Goal: Contribute content: Add original content to the website for others to see

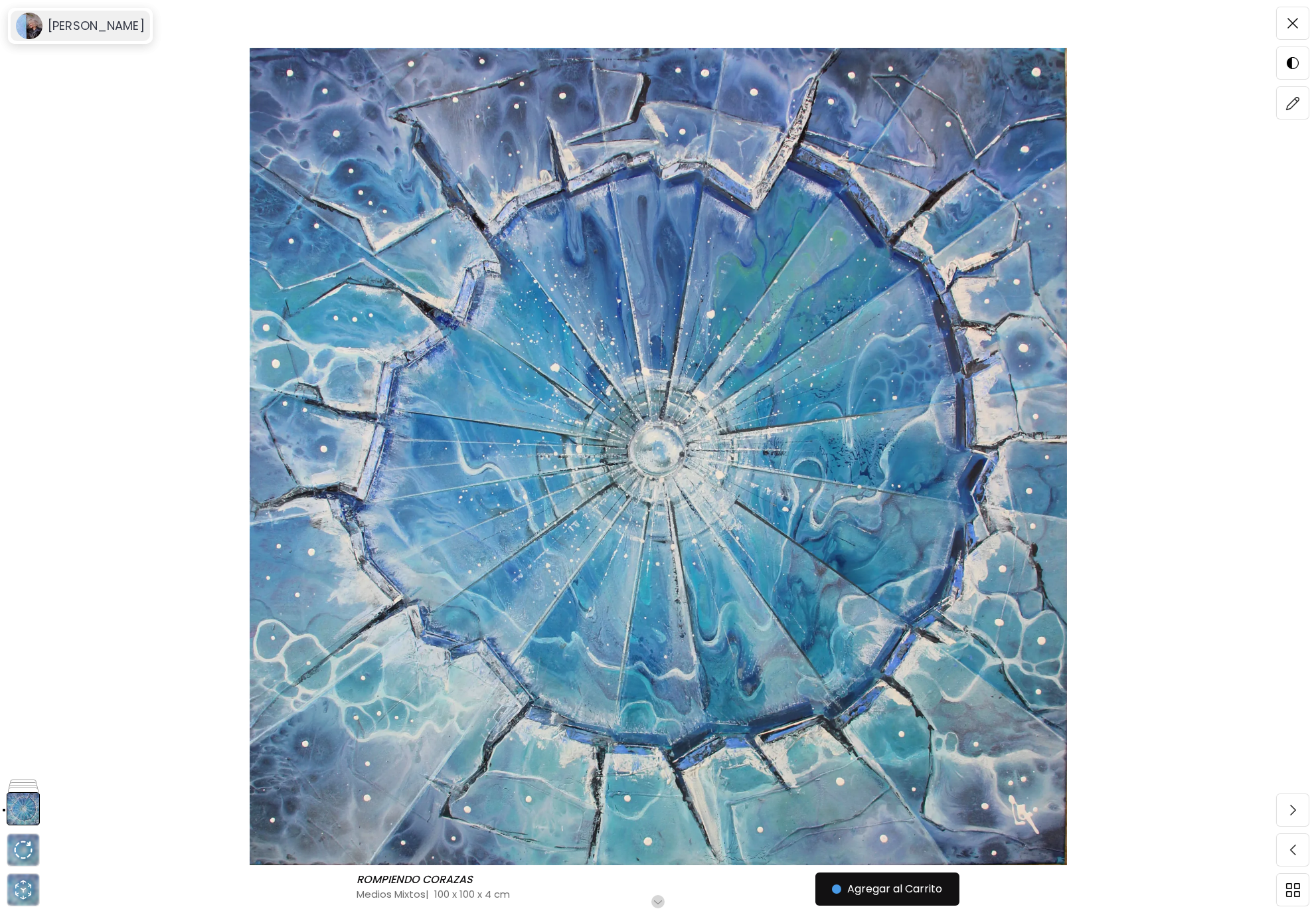
click at [42, 26] on icon at bounding box center [29, 26] width 27 height 27
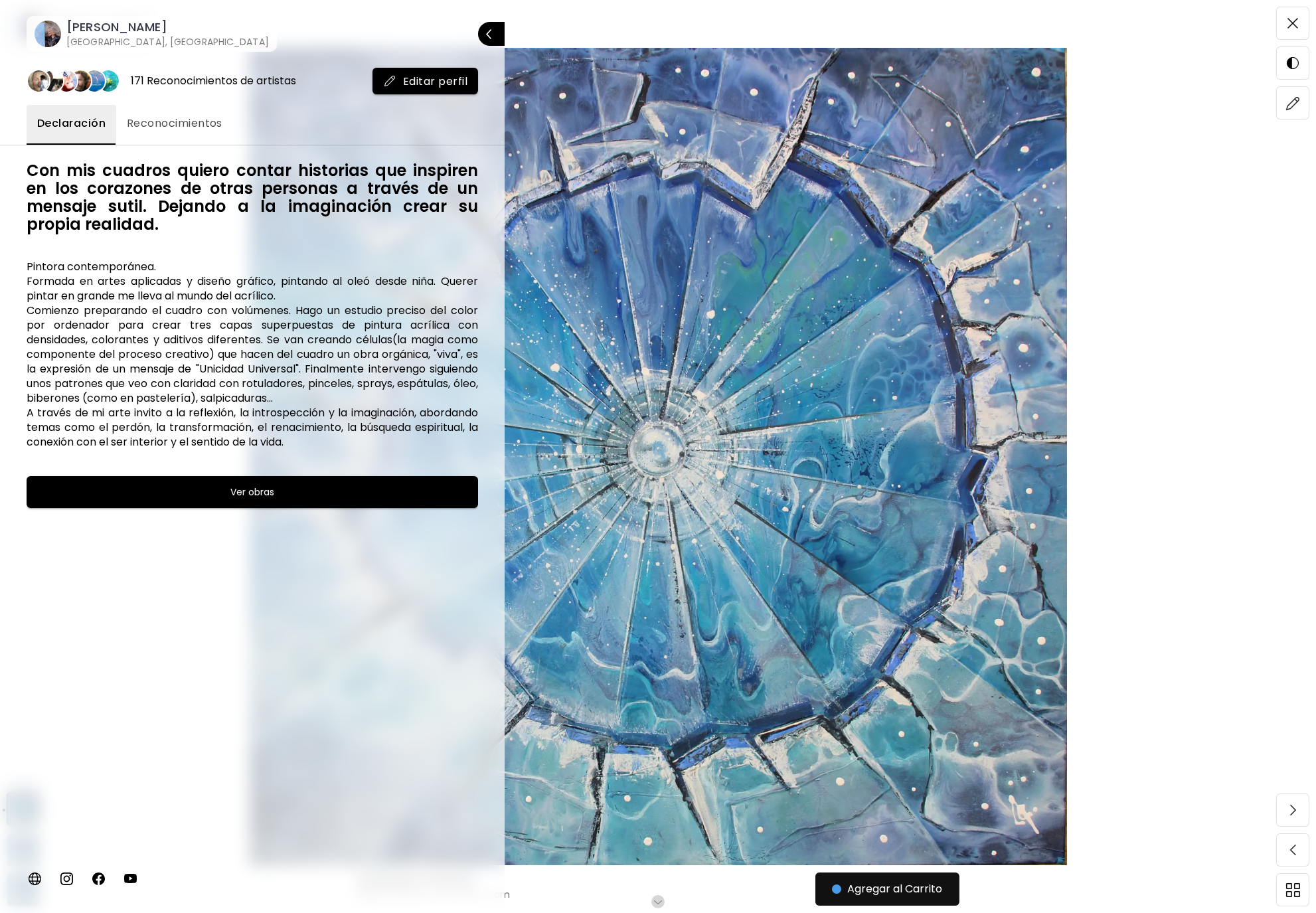
click at [101, 20] on h6 "[PERSON_NAME]" at bounding box center [168, 27] width 203 height 16
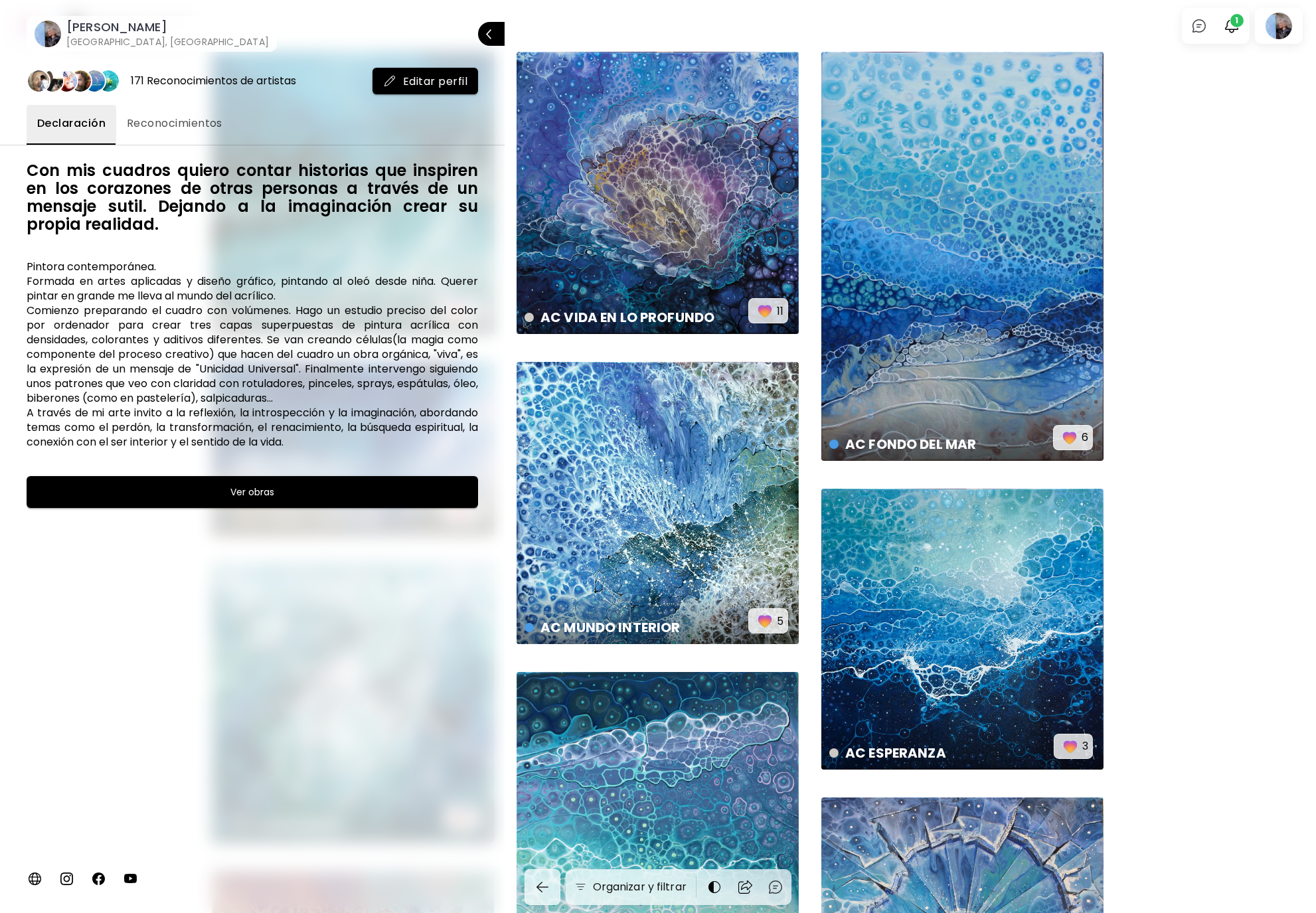
click at [1284, 32] on div at bounding box center [658, 456] width 1316 height 913
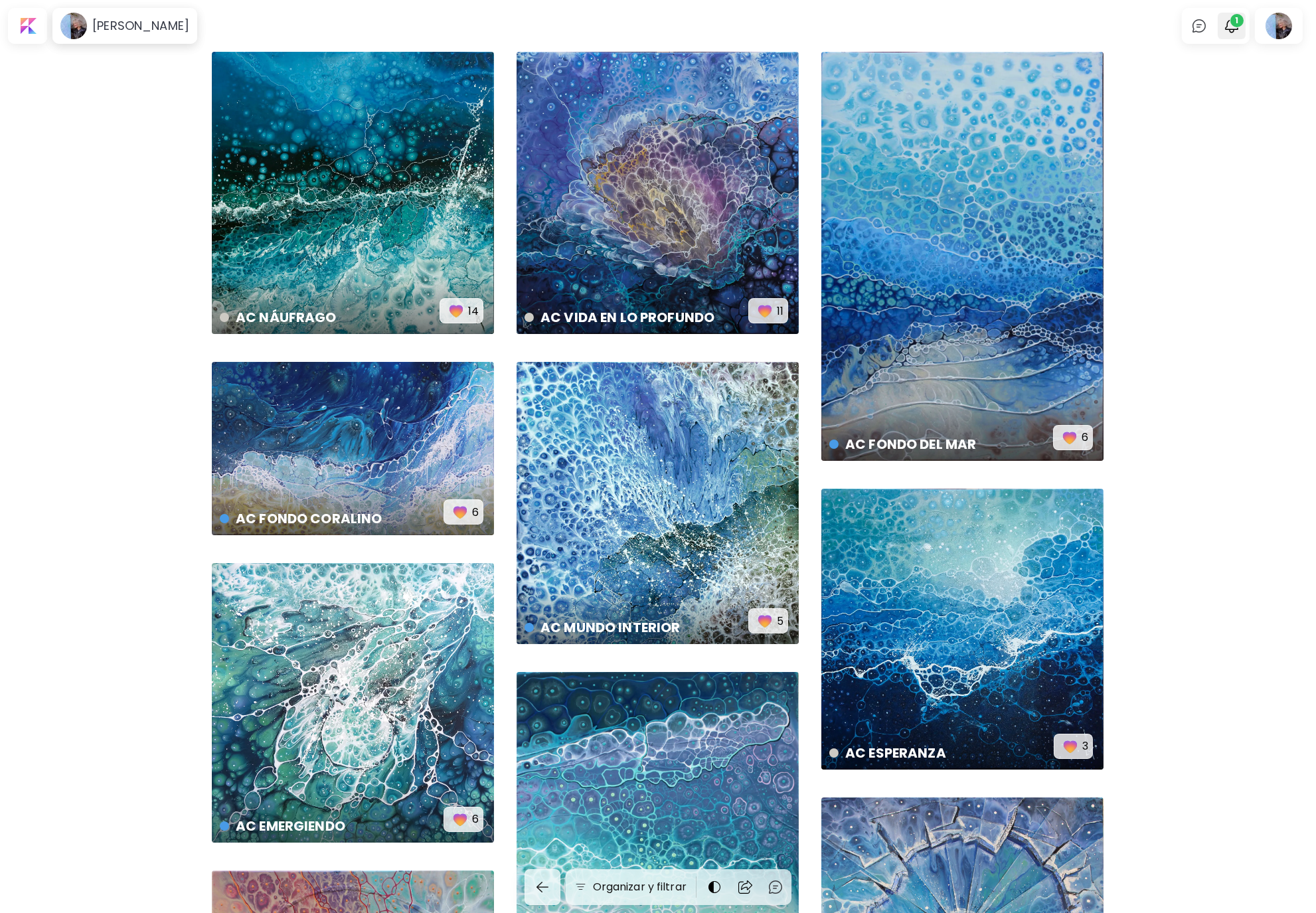
click at [1235, 26] on span "1" at bounding box center [1237, 21] width 13 height 13
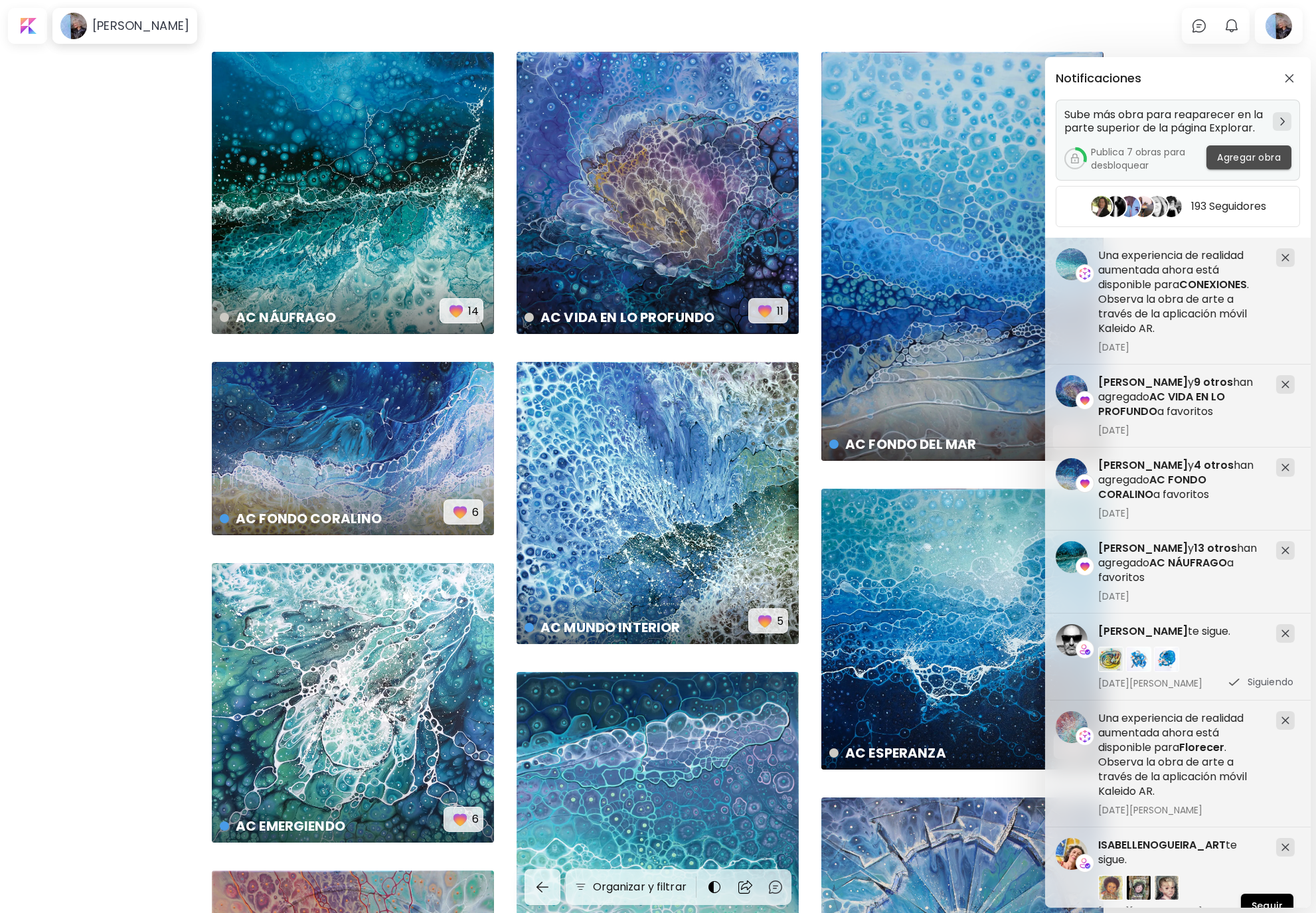
click at [1255, 160] on span "Agregar obra" at bounding box center [1249, 157] width 64 height 14
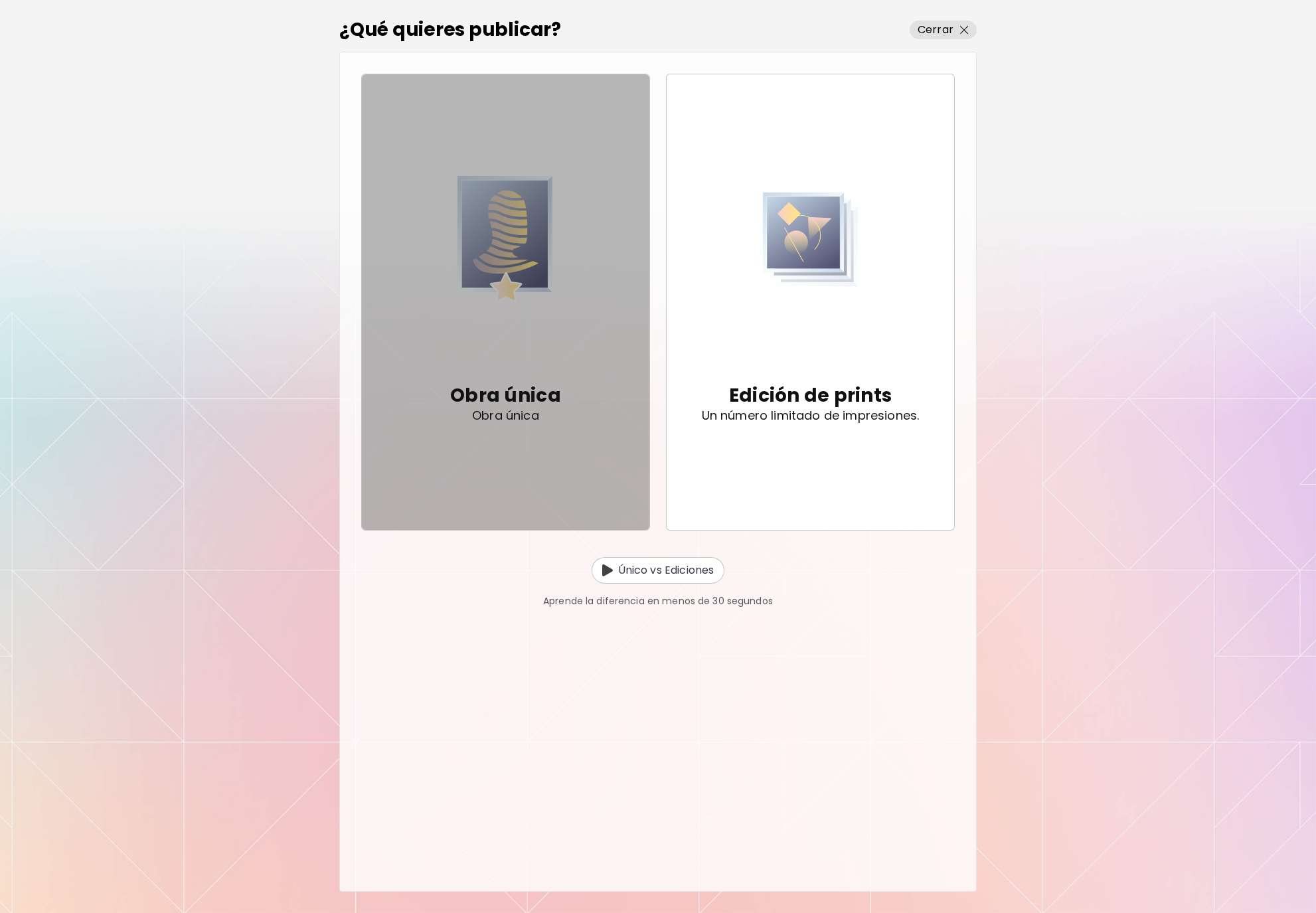
click at [539, 379] on div "Obra única Obra única" at bounding box center [505, 401] width 110 height 125
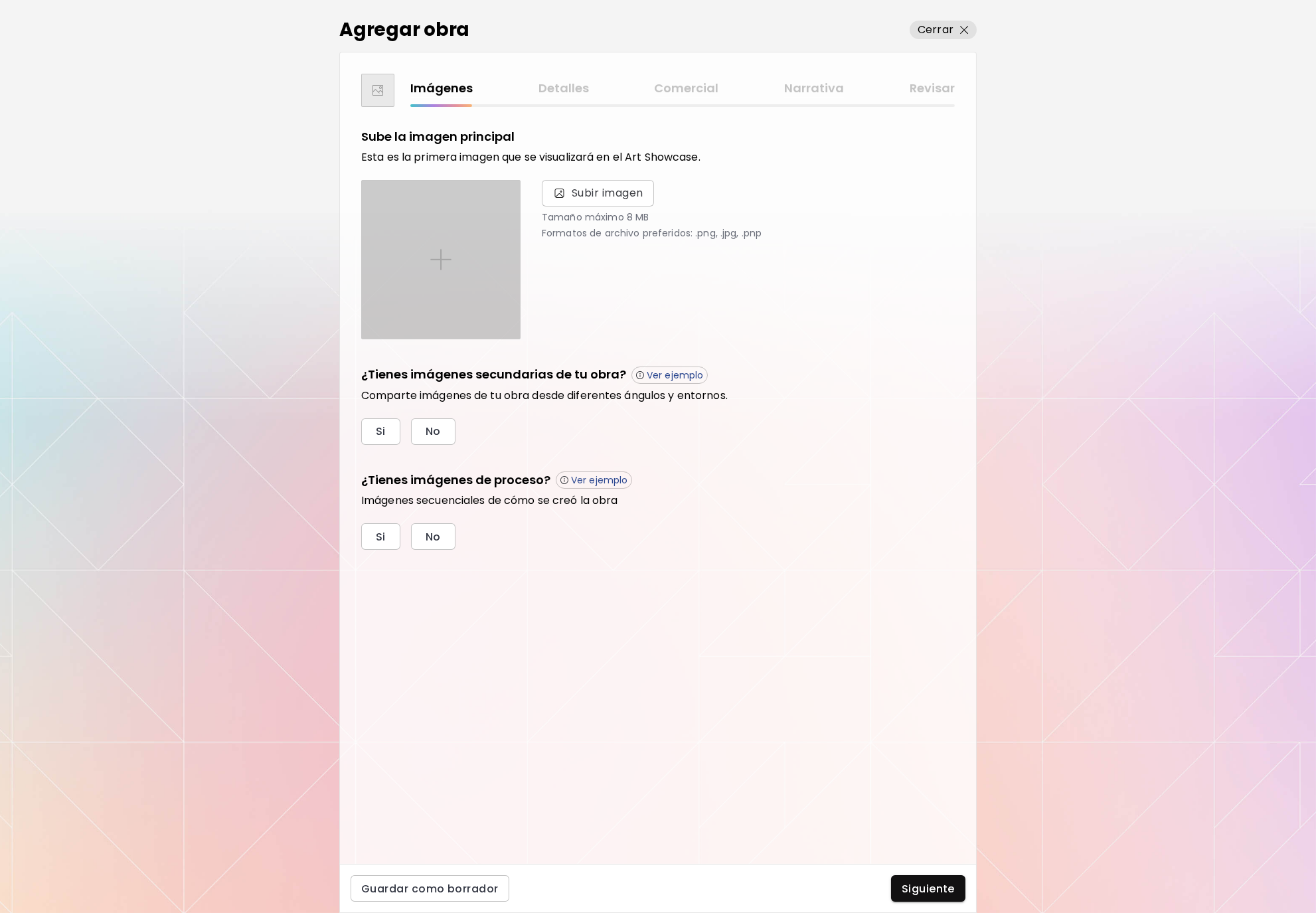
click at [451, 263] on img at bounding box center [441, 260] width 22 height 22
click at [0, 0] on input "file" at bounding box center [0, 0] width 0 height 0
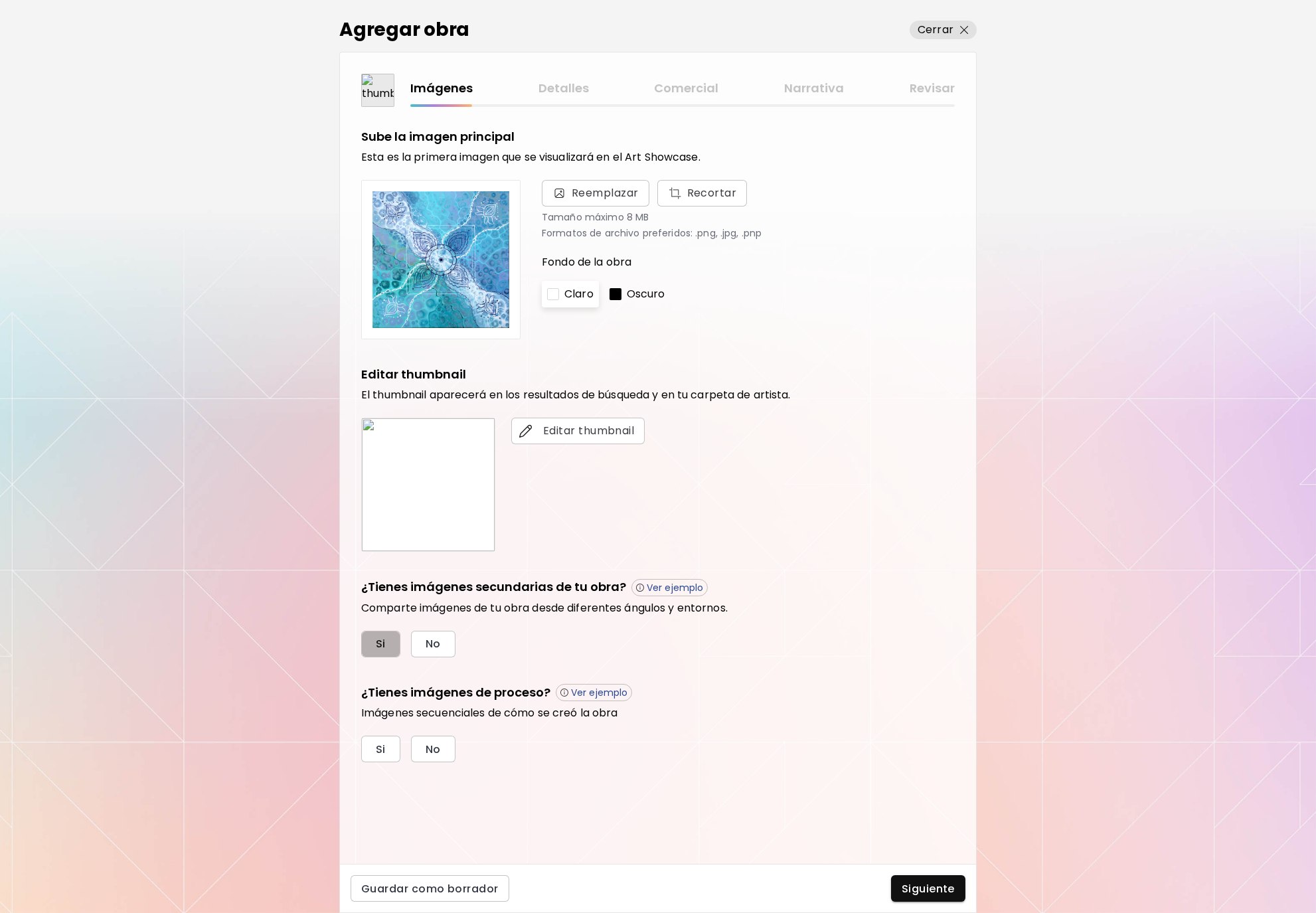
click at [375, 645] on button "Si" at bounding box center [381, 644] width 39 height 27
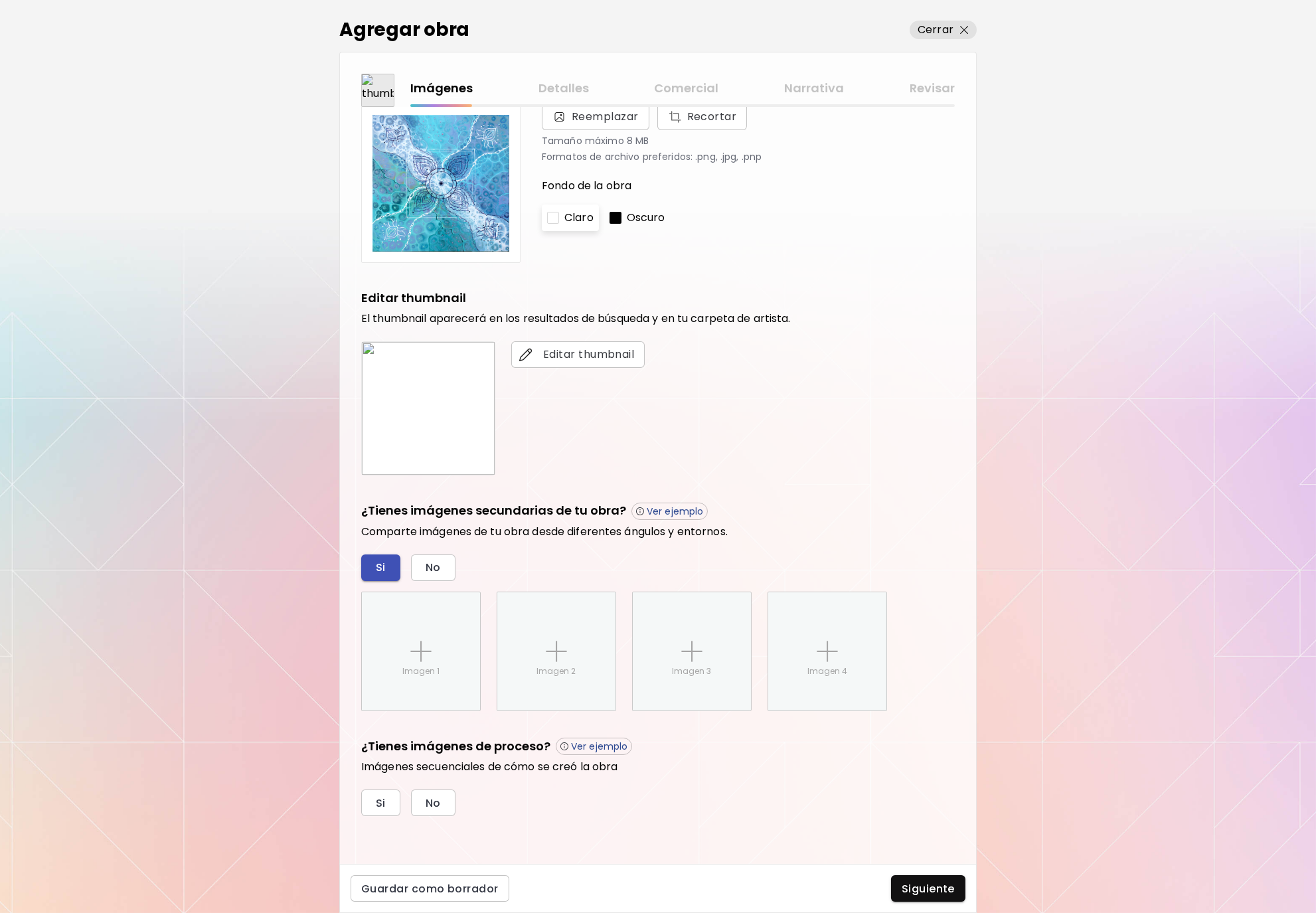
scroll to position [78, 0]
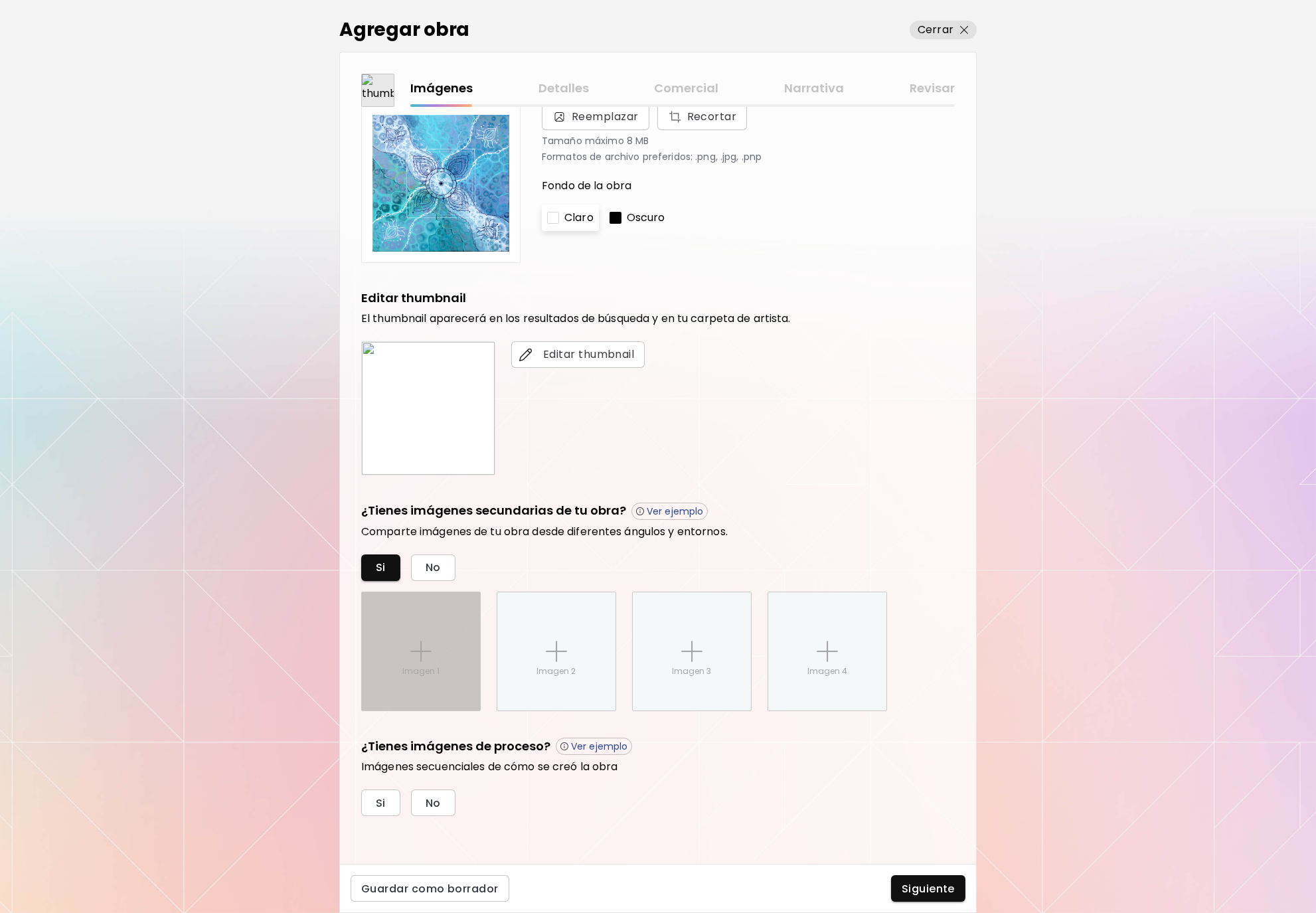
click at [415, 643] on img at bounding box center [421, 651] width 22 height 22
click at [0, 0] on input "Imagen 1" at bounding box center [0, 0] width 0 height 0
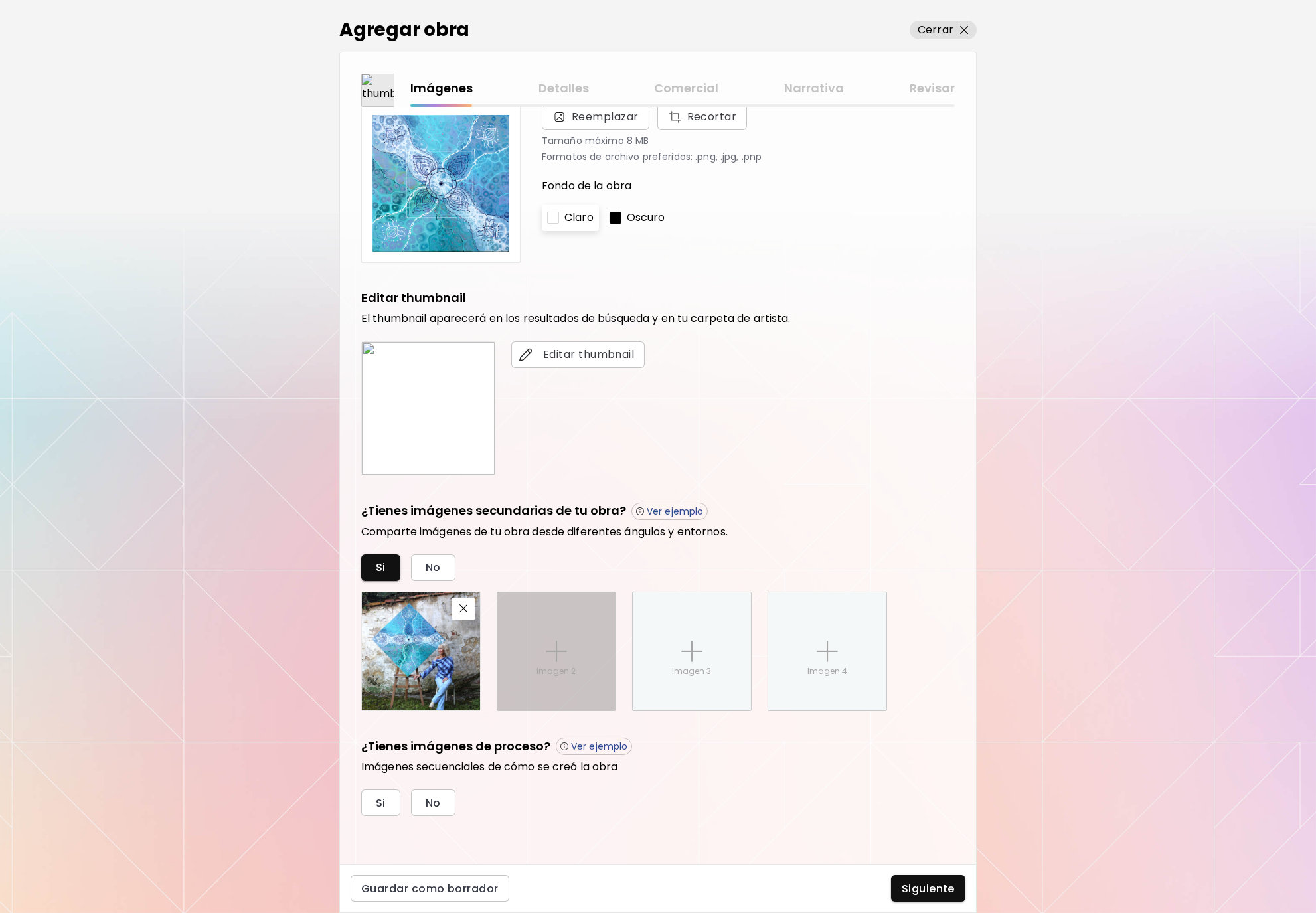
click at [562, 650] on img at bounding box center [557, 651] width 22 height 22
click at [0, 0] on input "Imagen 2" at bounding box center [0, 0] width 0 height 0
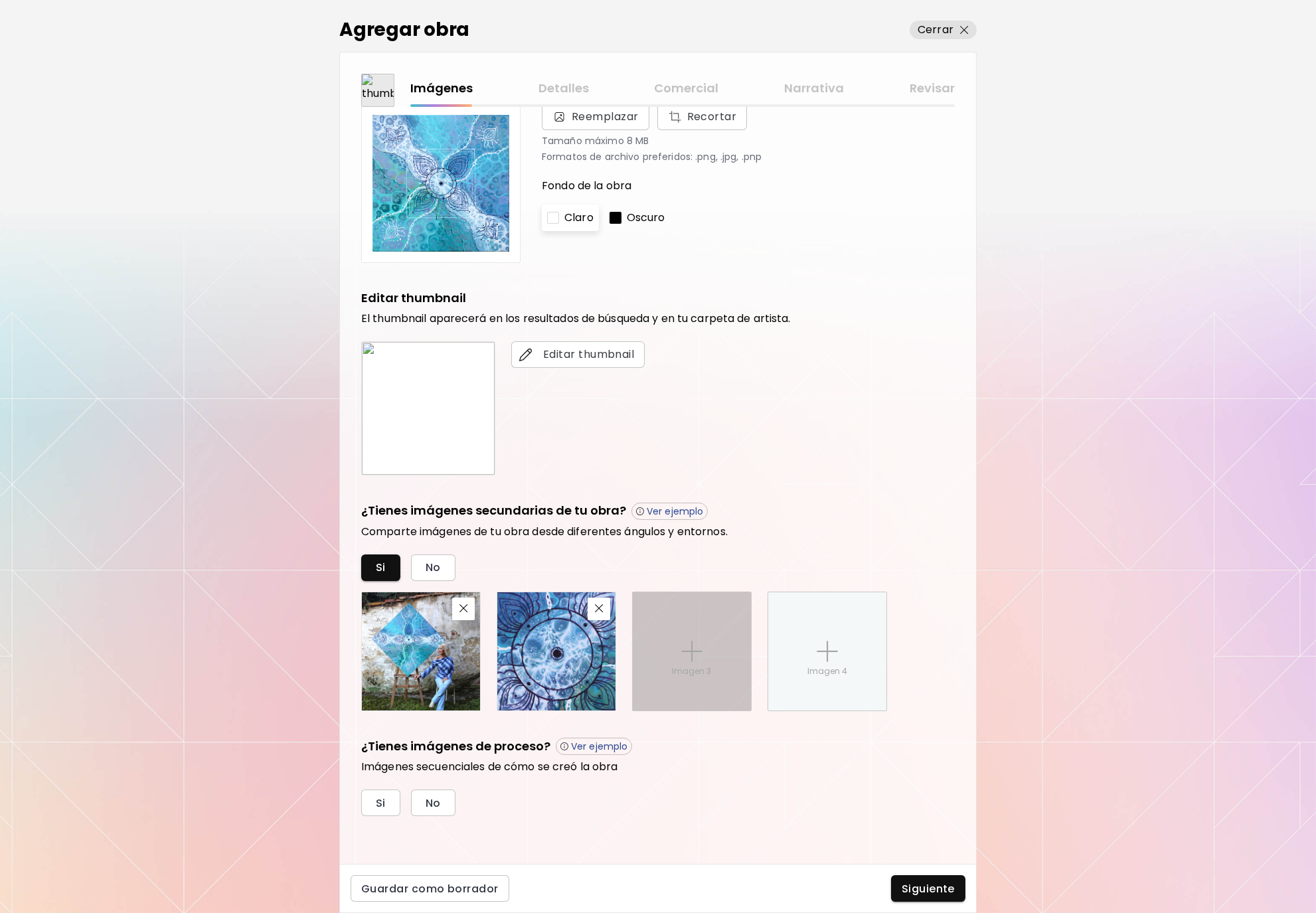
click at [706, 659] on div "Imagen 3" at bounding box center [692, 651] width 118 height 118
click at [0, 0] on input "Imagen 3" at bounding box center [0, 0] width 0 height 0
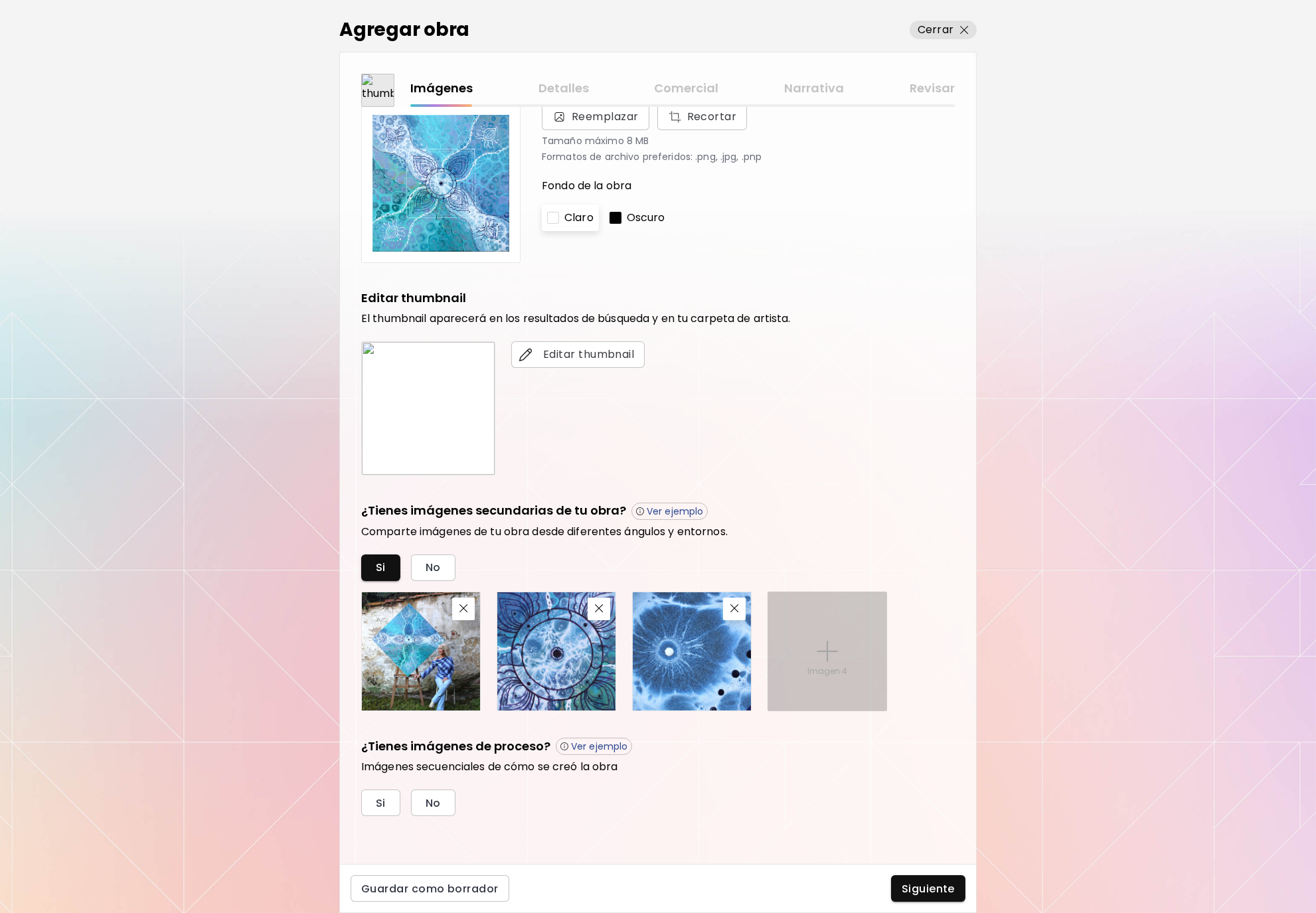
click at [843, 643] on div "Imagen 4" at bounding box center [827, 651] width 118 height 118
click at [0, 0] on input "Imagen 4" at bounding box center [0, 0] width 0 height 0
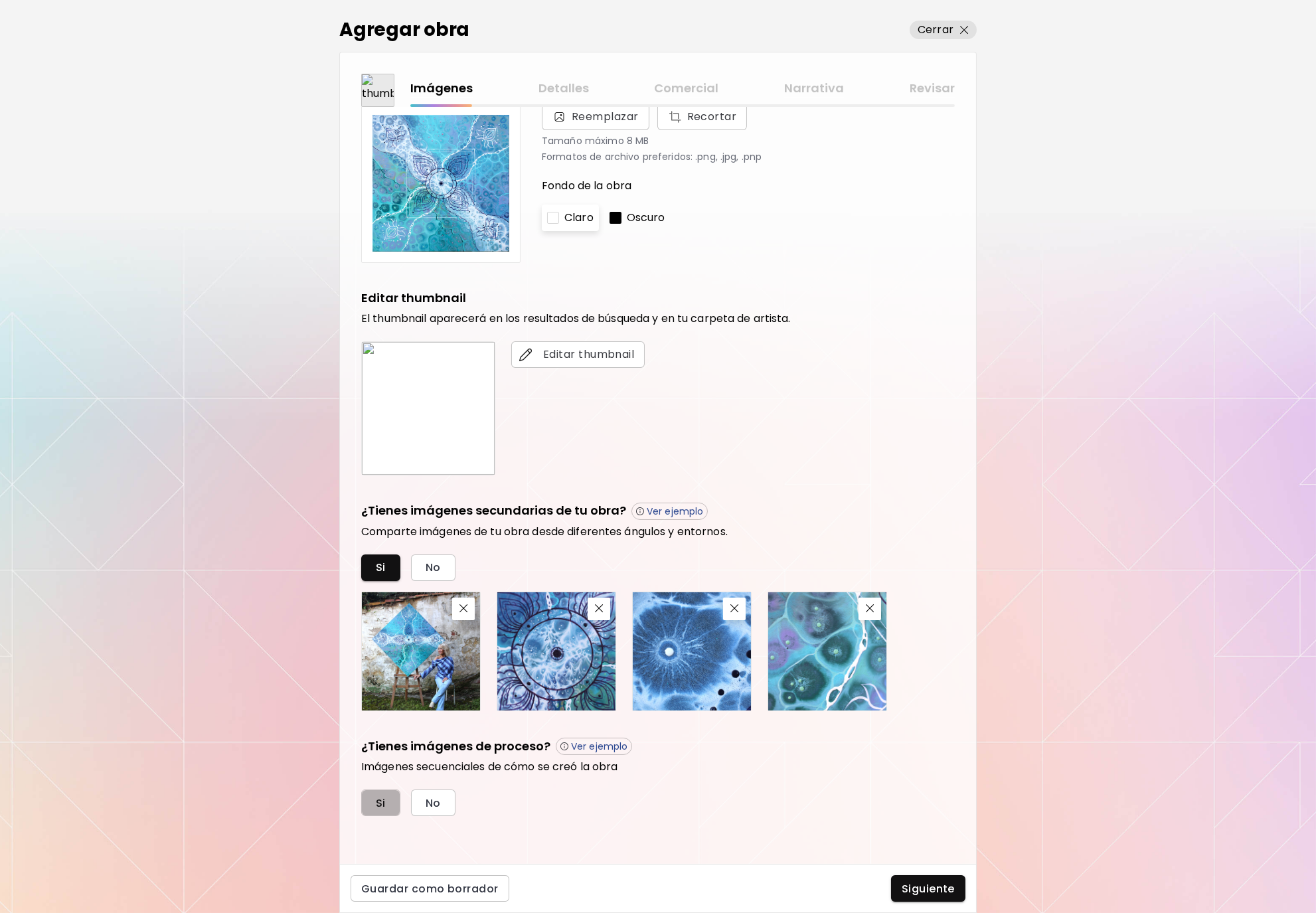
click at [390, 805] on button "Si" at bounding box center [381, 803] width 39 height 27
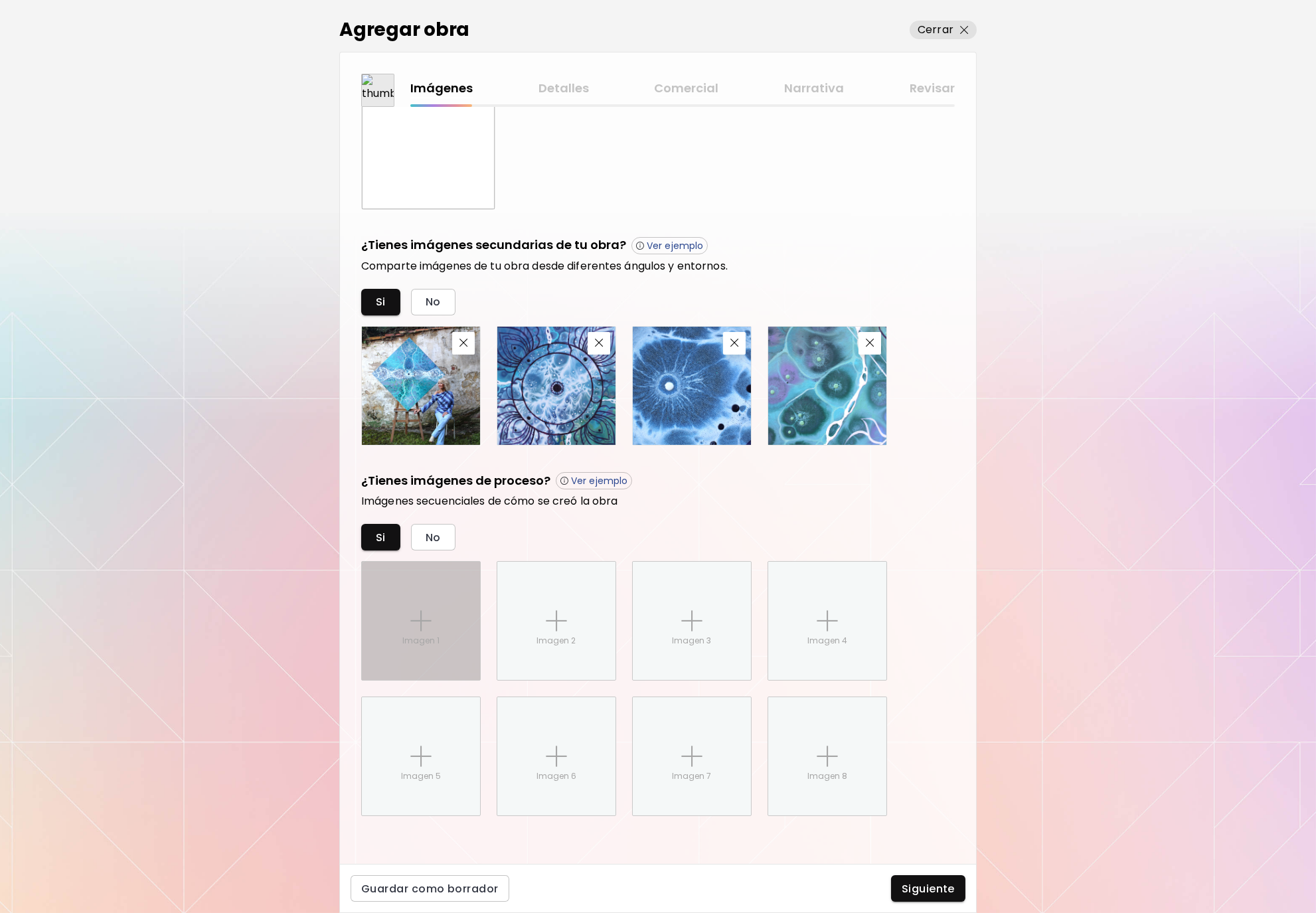
scroll to position [343, 0]
click at [425, 622] on img at bounding box center [421, 621] width 22 height 22
click at [0, 0] on input "Imagen 1" at bounding box center [0, 0] width 0 height 0
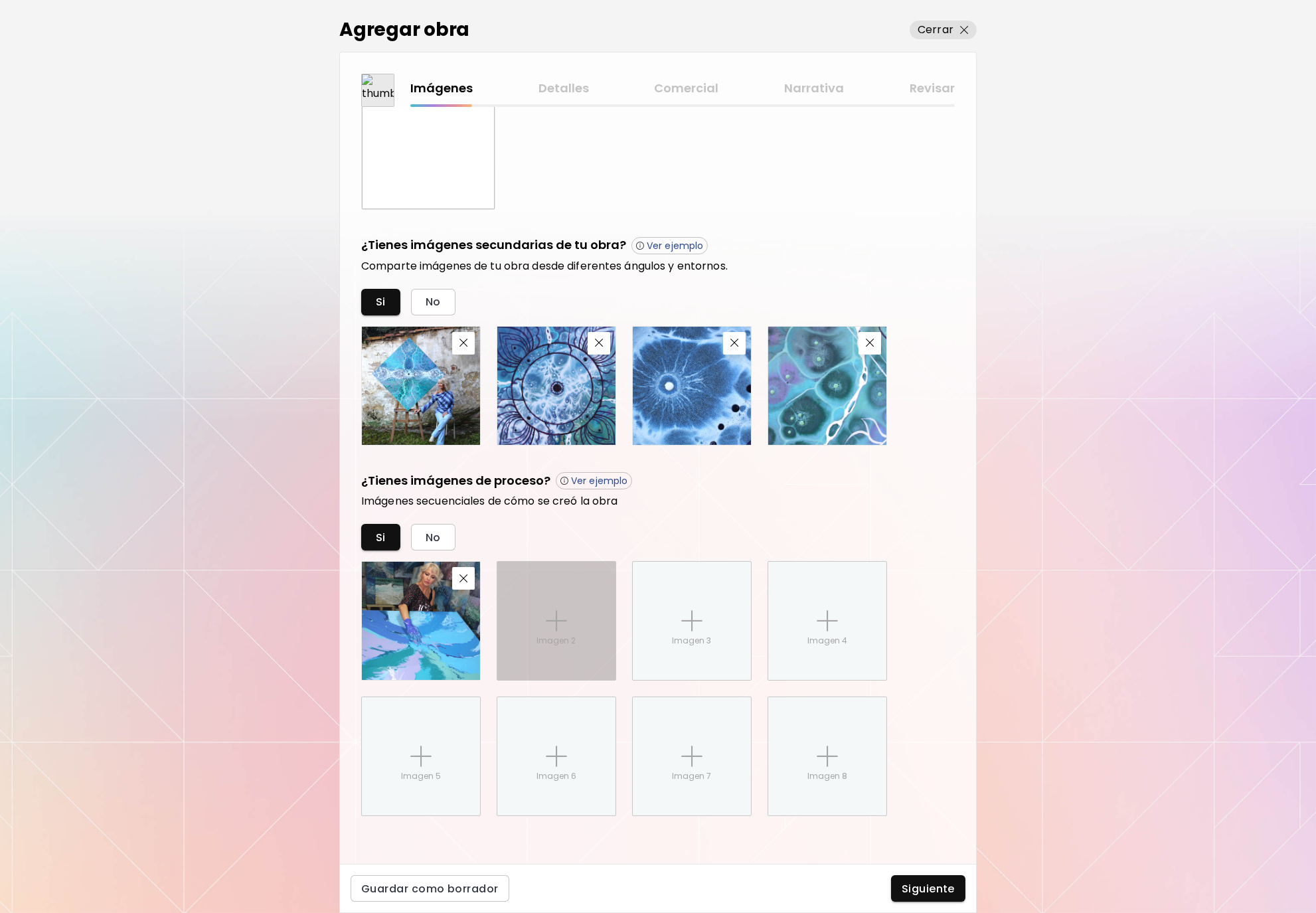
click at [581, 630] on div "Imagen 2" at bounding box center [557, 621] width 118 height 118
click at [0, 0] on input "Imagen 2" at bounding box center [0, 0] width 0 height 0
click at [600, 580] on img "button" at bounding box center [599, 578] width 8 height 8
click at [565, 629] on img at bounding box center [557, 621] width 22 height 22
click at [0, 0] on input "Imagen 2" at bounding box center [0, 0] width 0 height 0
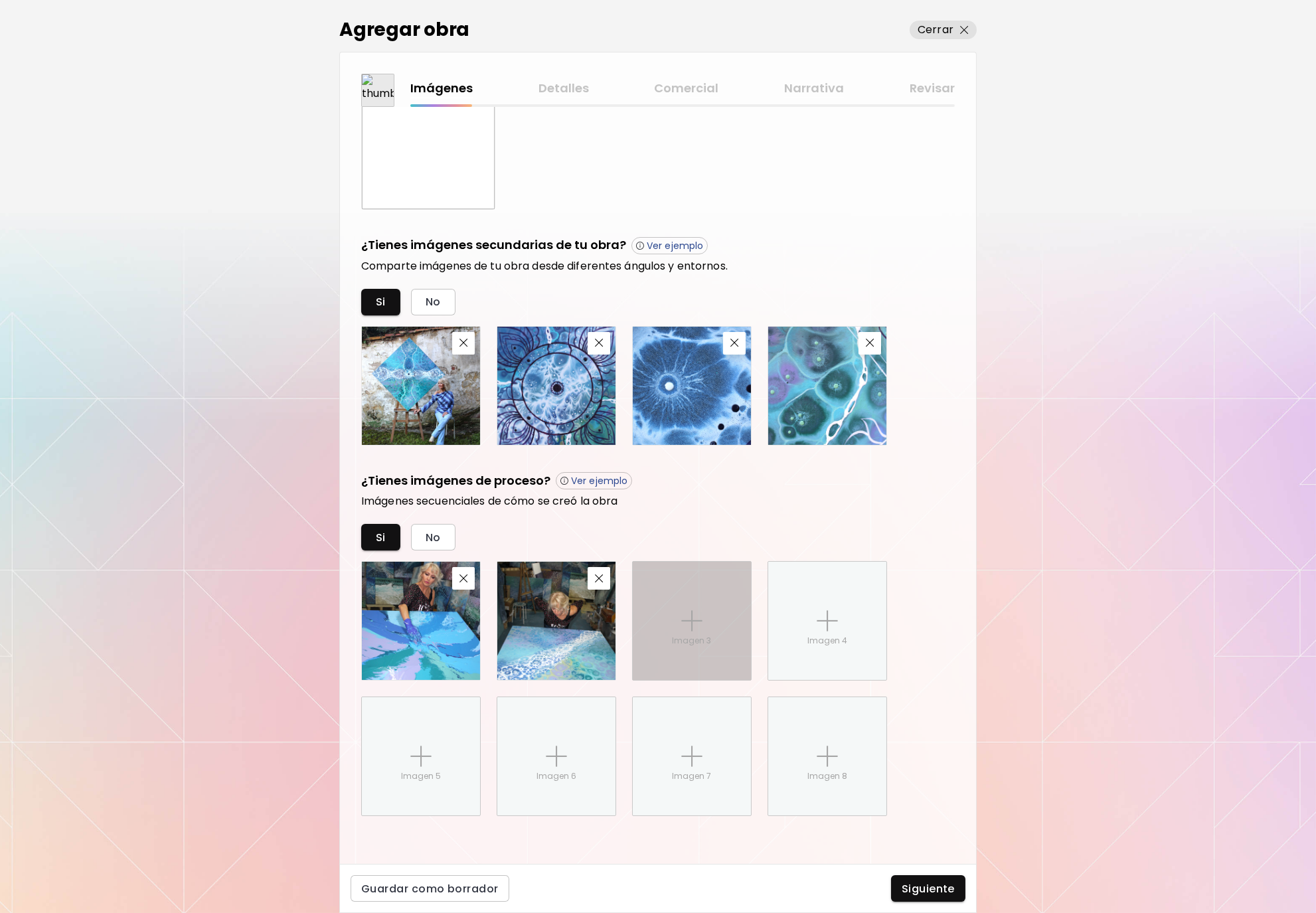
click at [687, 623] on img at bounding box center [692, 621] width 22 height 22
click at [0, 0] on input "Imagen 3" at bounding box center [0, 0] width 0 height 0
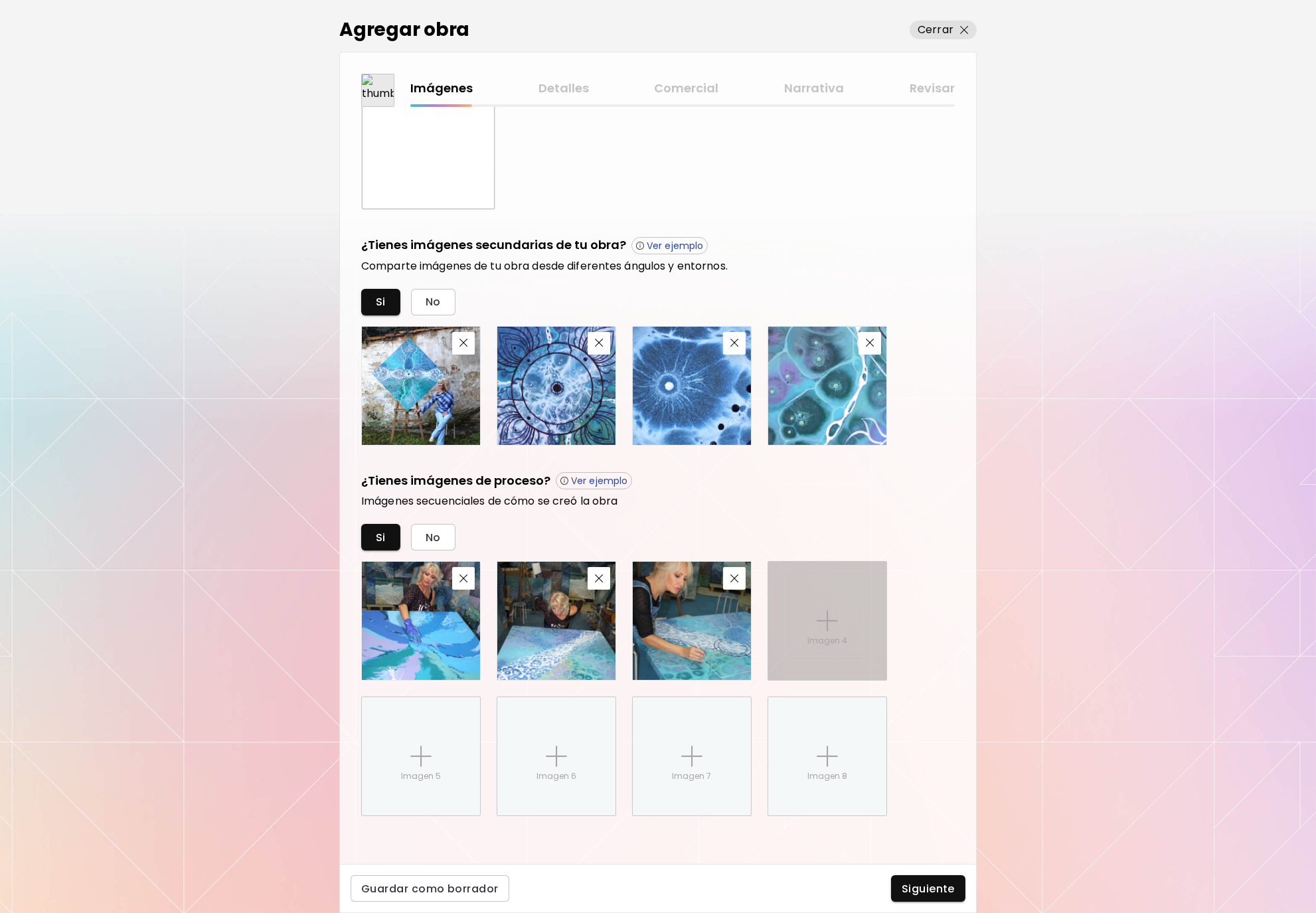
click at [846, 622] on div "Imagen 4" at bounding box center [827, 621] width 118 height 118
click at [0, 0] on input "Imagen 4" at bounding box center [0, 0] width 0 height 0
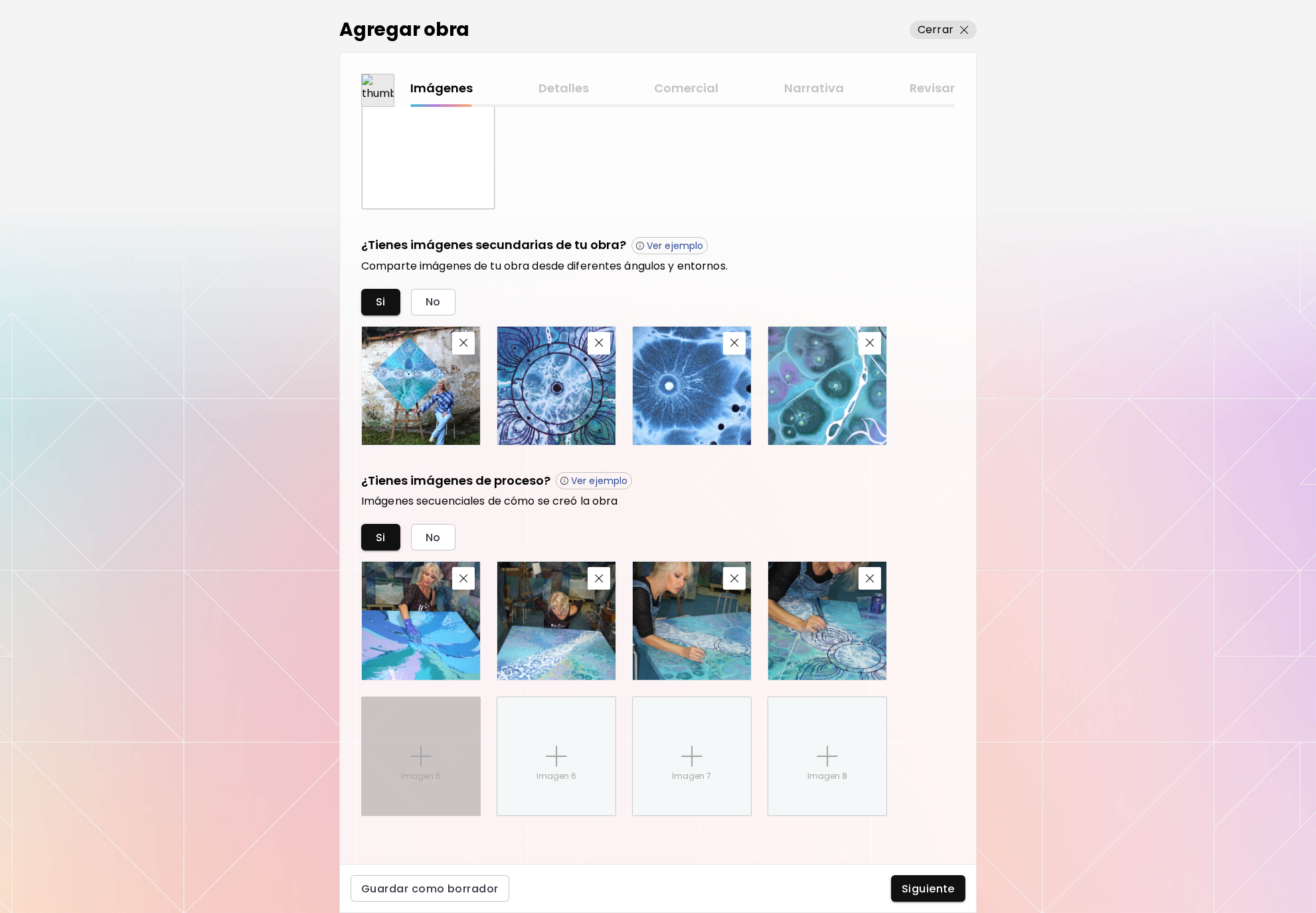
click at [424, 736] on div "Imagen 5" at bounding box center [421, 756] width 118 height 118
click at [0, 0] on input "Imagen 5" at bounding box center [0, 0] width 0 height 0
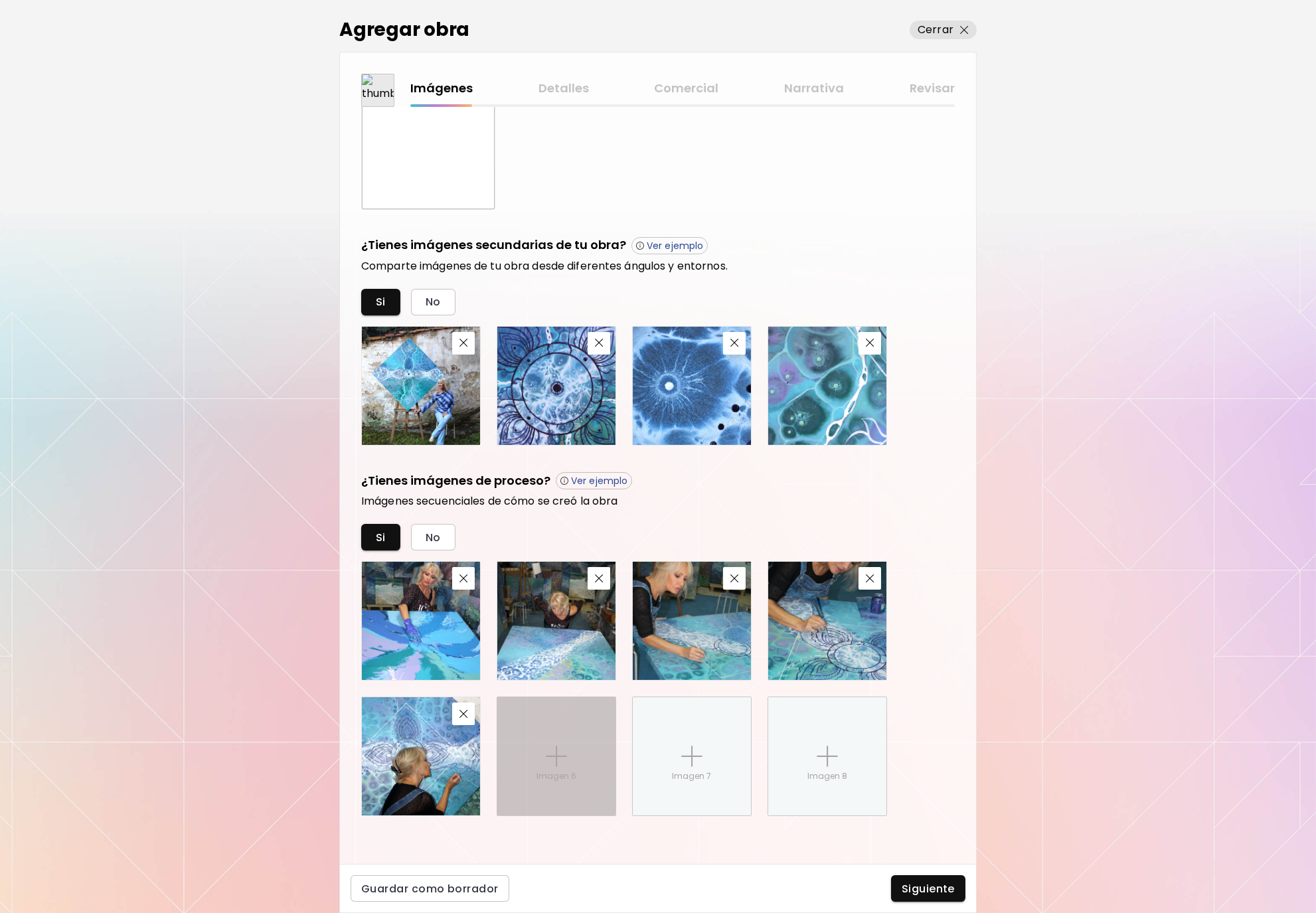
click at [551, 752] on img at bounding box center [557, 756] width 22 height 22
click at [0, 0] on input "Imagen 6" at bounding box center [0, 0] width 0 height 0
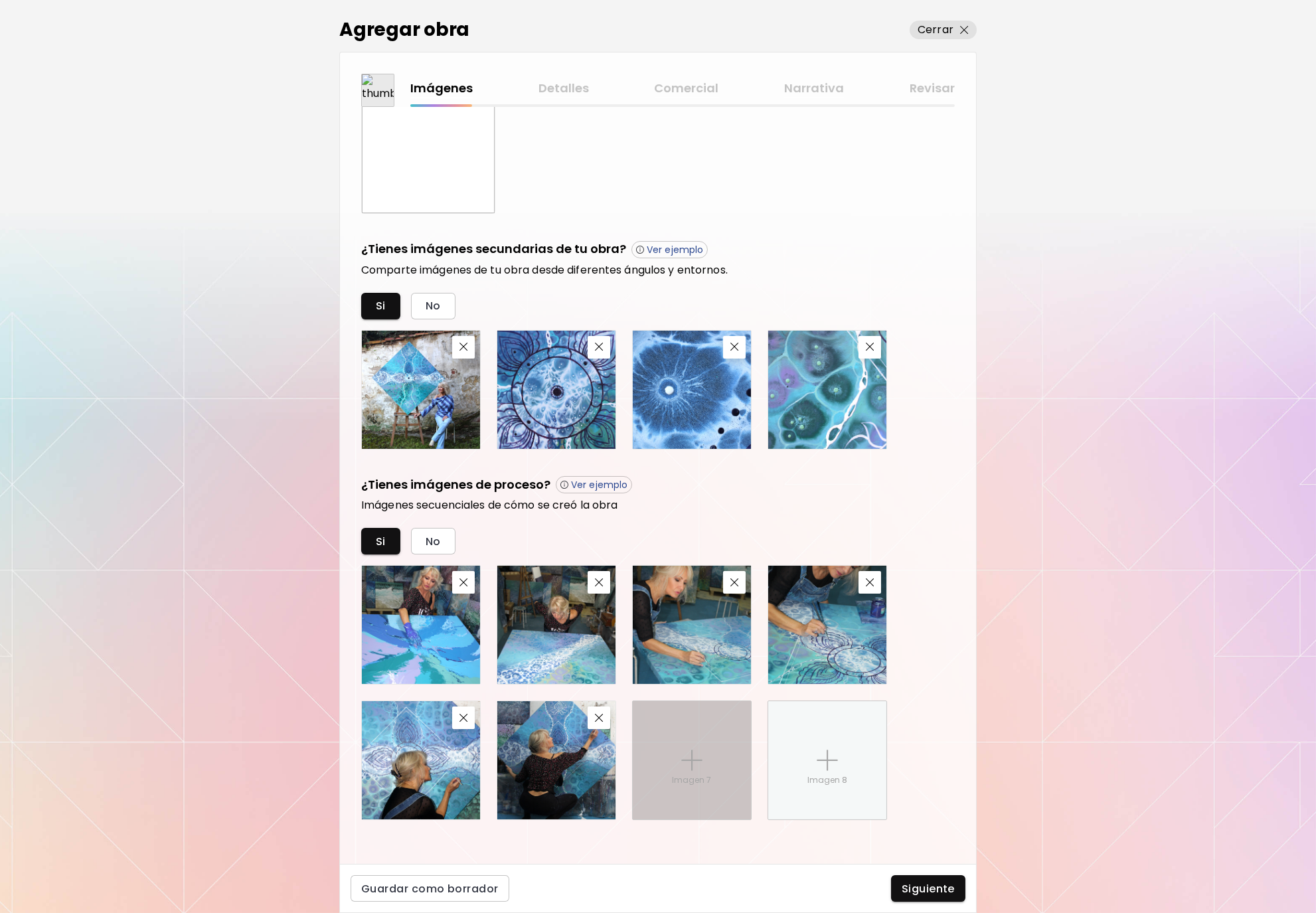
click at [694, 764] on img at bounding box center [692, 760] width 22 height 22
click at [0, 0] on input "Imagen 7" at bounding box center [0, 0] width 0 height 0
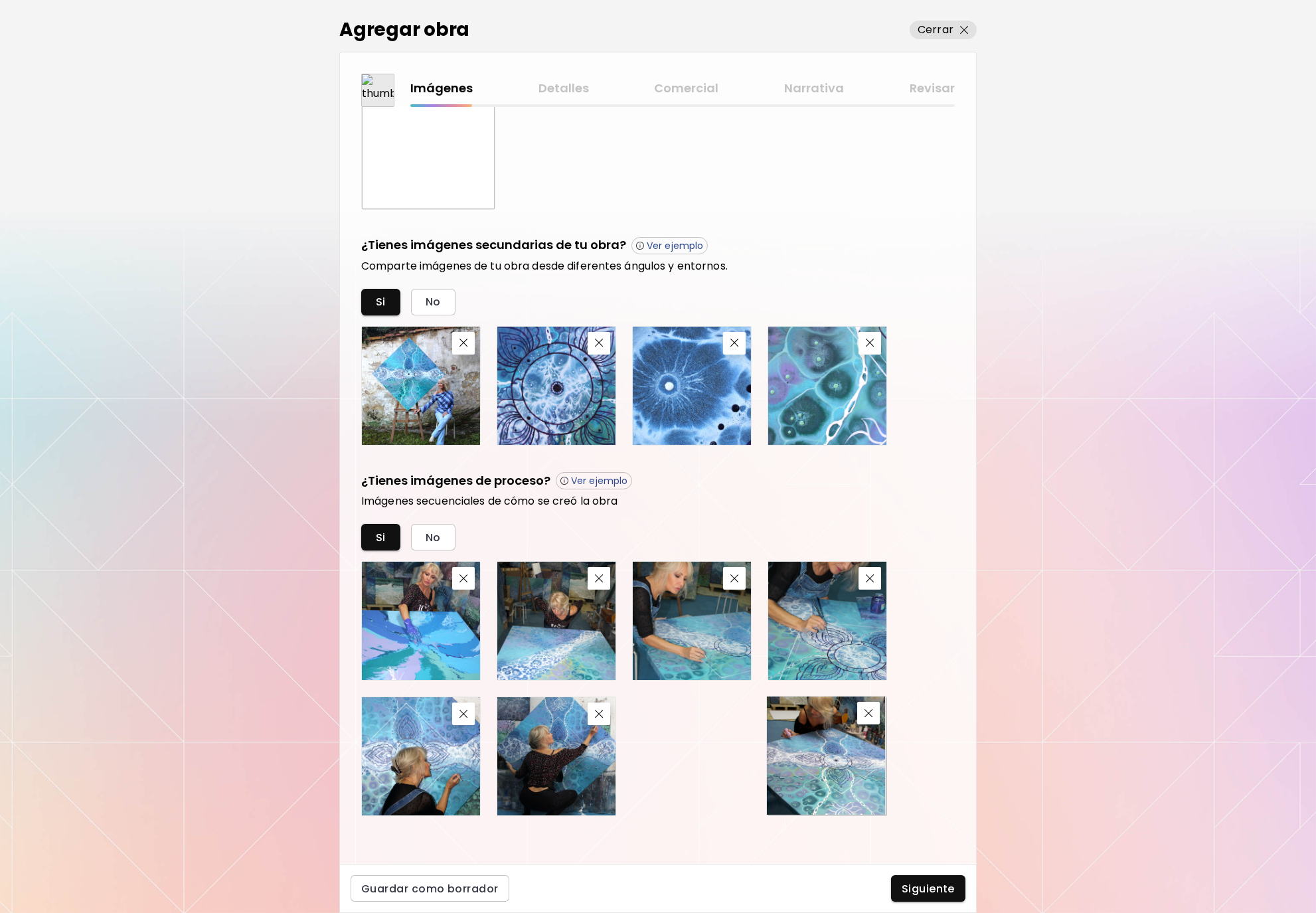
drag, startPoint x: 699, startPoint y: 749, endPoint x: 832, endPoint y: 748, distance: 133.0
click at [832, 748] on img at bounding box center [826, 755] width 118 height 118
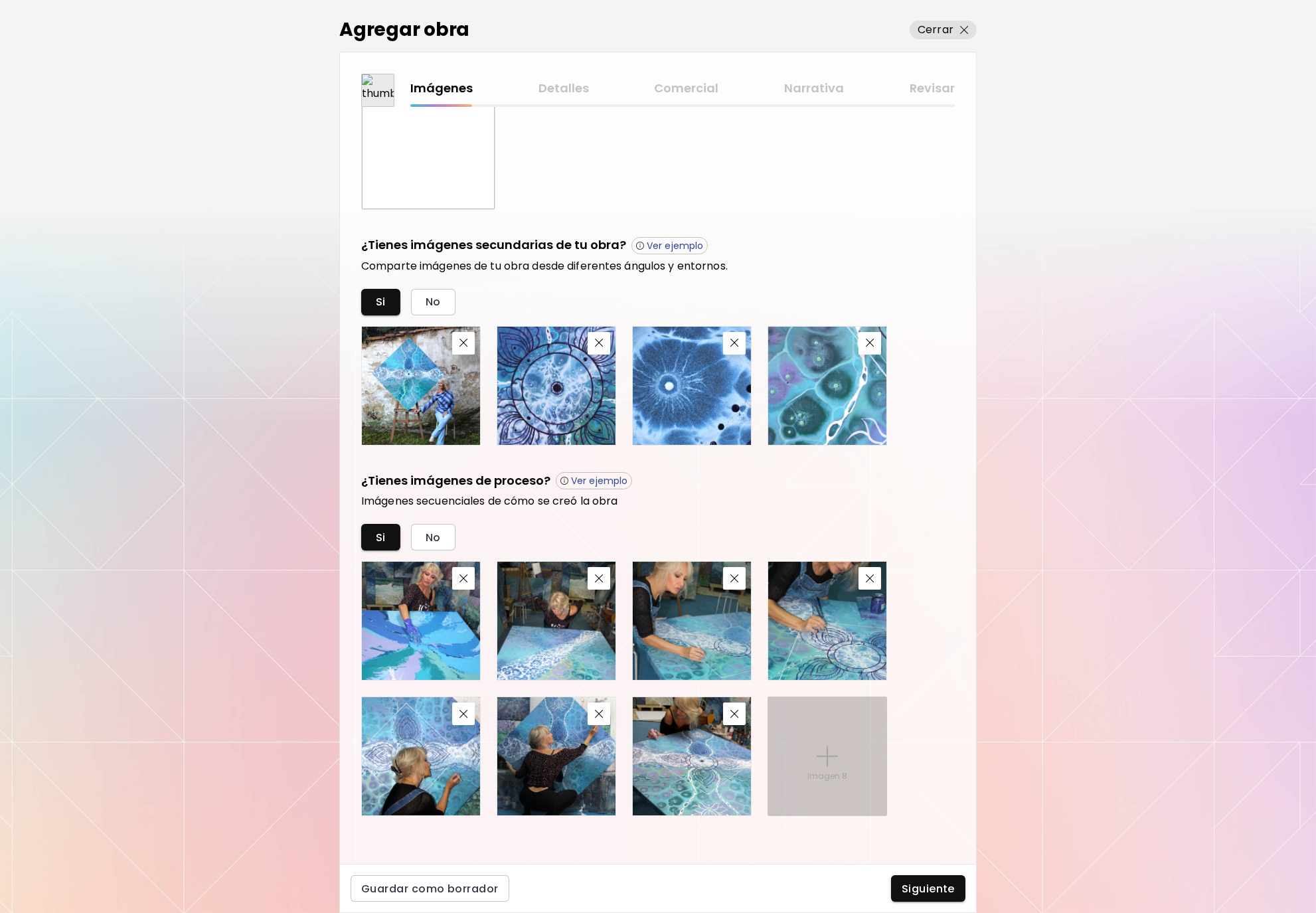
click at [822, 742] on div "Imagen 8" at bounding box center [827, 756] width 118 height 118
click at [0, 0] on input "Imagen 8" at bounding box center [0, 0] width 0 height 0
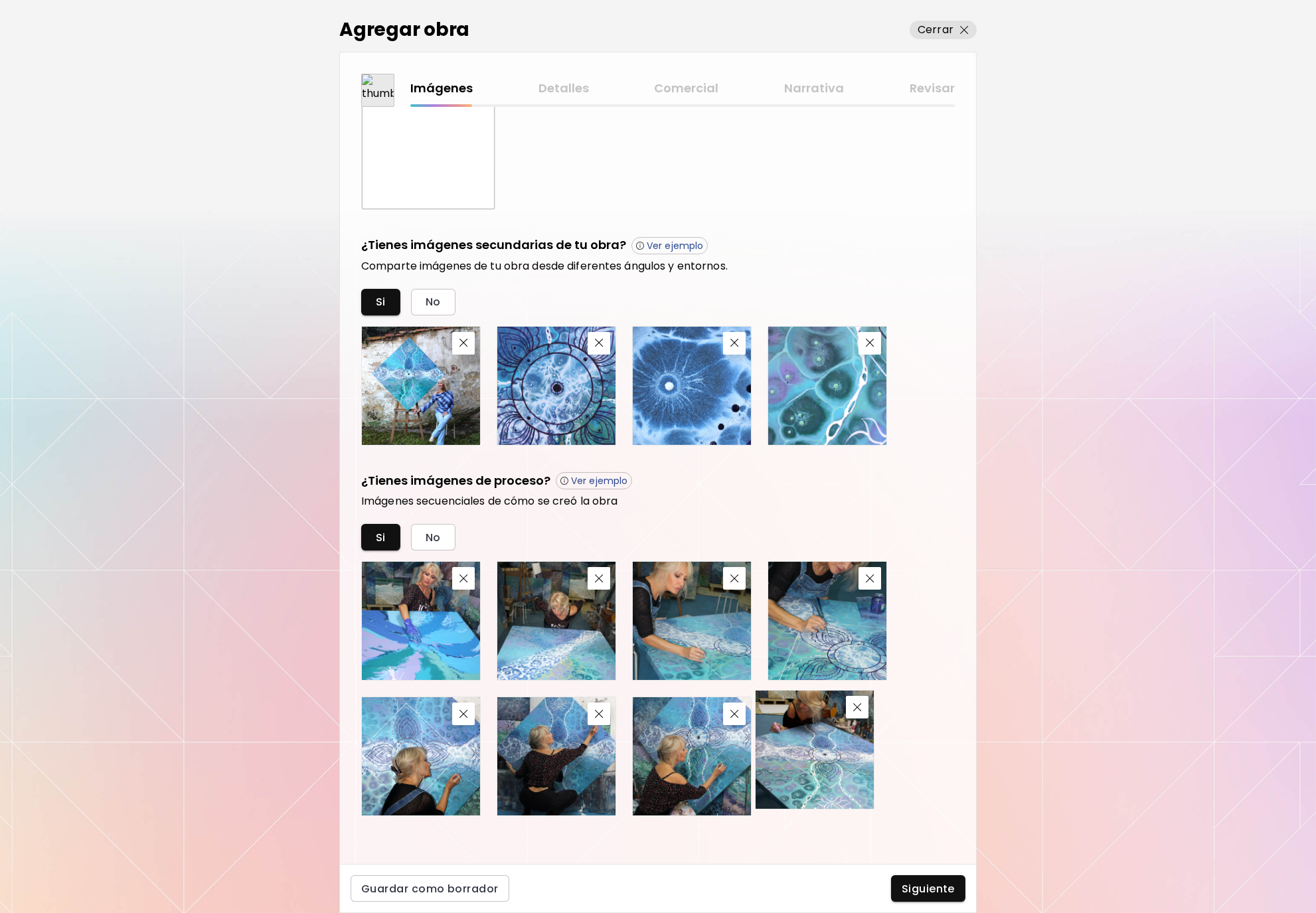
drag, startPoint x: 704, startPoint y: 774, endPoint x: 826, endPoint y: 768, distance: 122.1
click at [826, 768] on div at bounding box center [658, 688] width 593 height 255
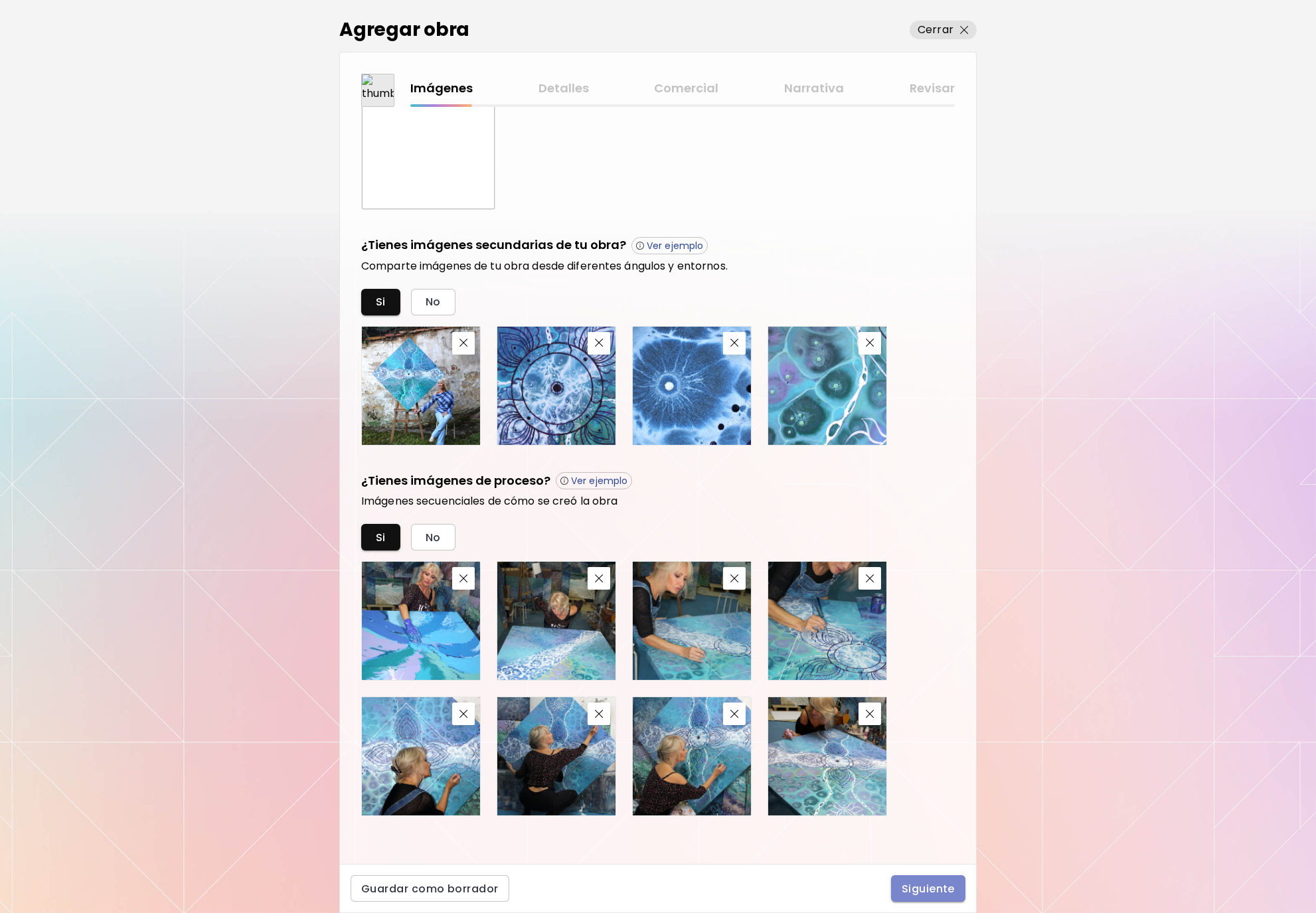
click at [911, 886] on span "Siguiente" at bounding box center [928, 888] width 53 height 14
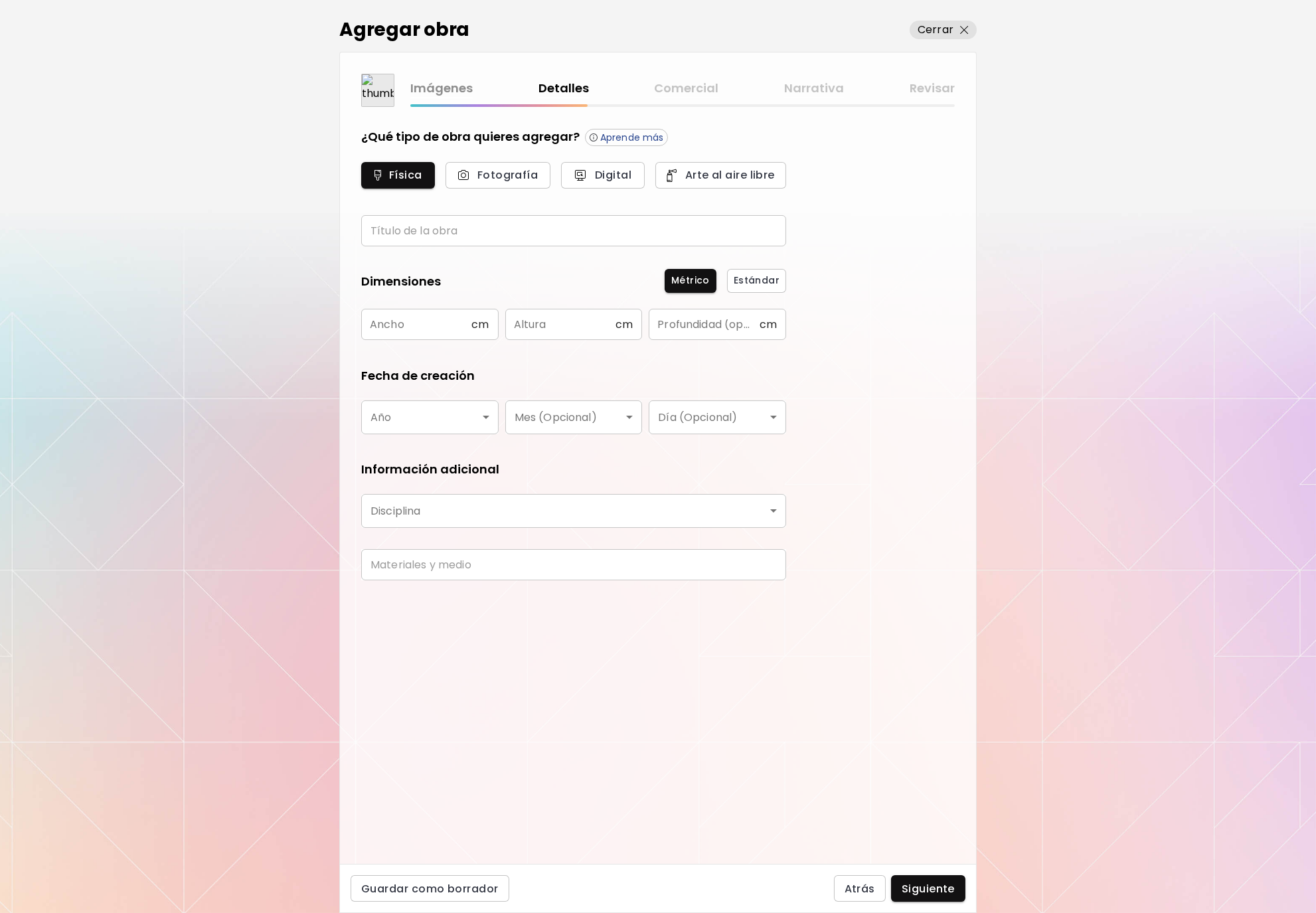
click at [577, 229] on input "text" at bounding box center [573, 231] width 425 height 32
type input "**********"
click at [469, 328] on input "text" at bounding box center [416, 325] width 110 height 32
click at [431, 331] on input "text" at bounding box center [416, 325] width 110 height 32
click at [479, 322] on span "cm" at bounding box center [479, 324] width 17 height 12
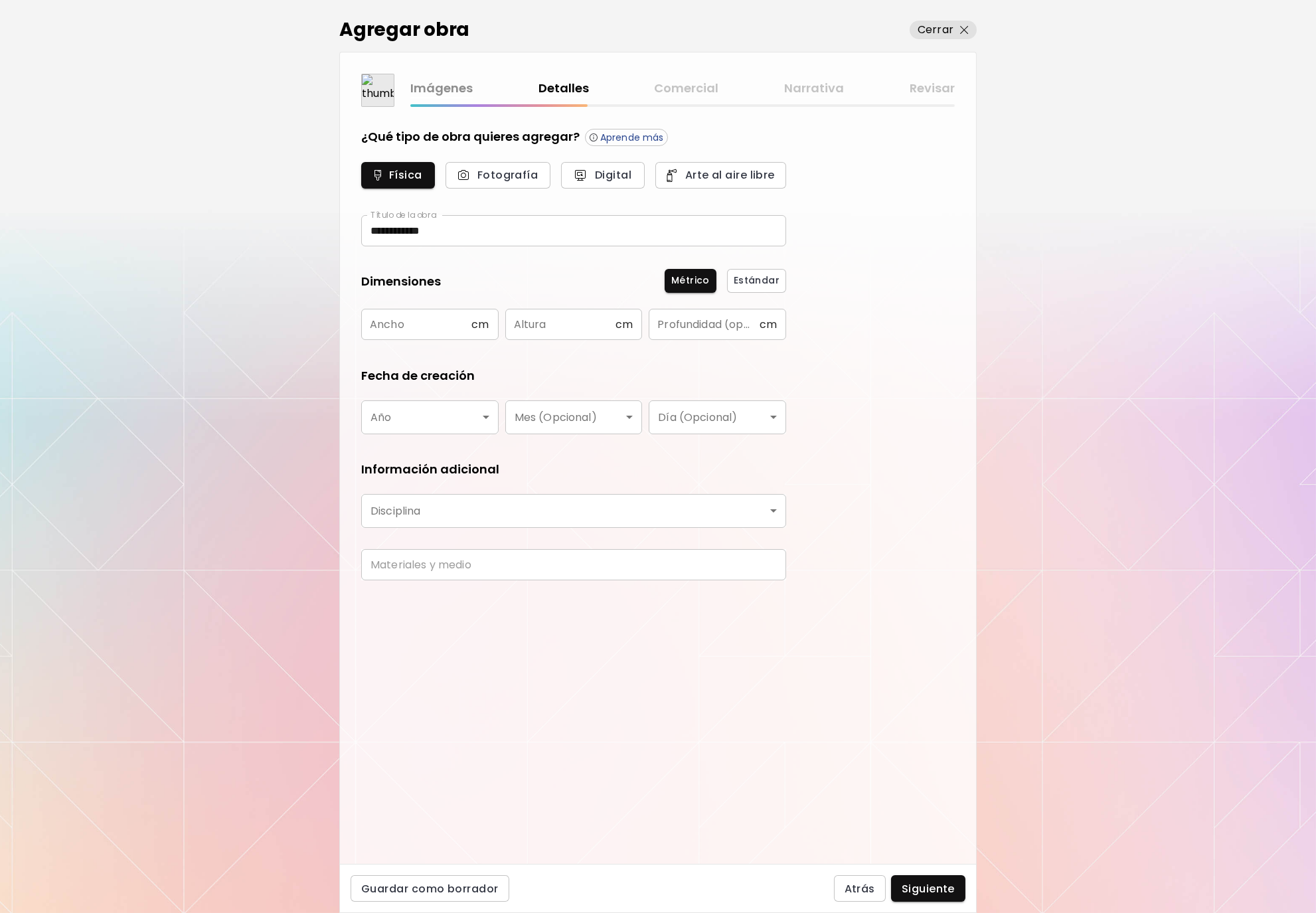
click at [441, 326] on input "text" at bounding box center [416, 325] width 110 height 32
click at [705, 279] on span "Métrico" at bounding box center [690, 280] width 38 height 14
click at [371, 326] on input "text" at bounding box center [416, 325] width 110 height 32
type input "***"
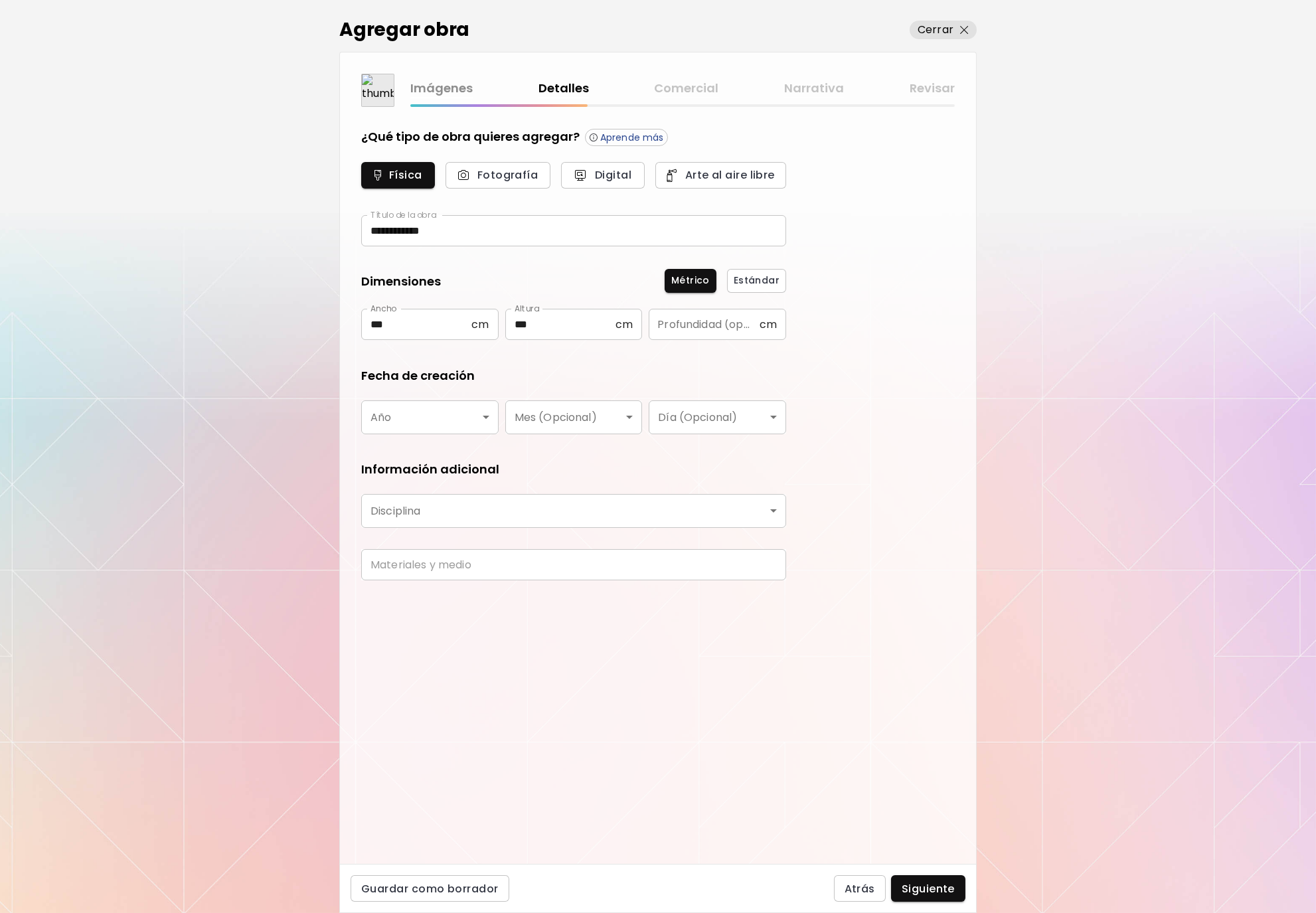
type input "*"
click at [492, 418] on body "**********" at bounding box center [658, 456] width 1316 height 913
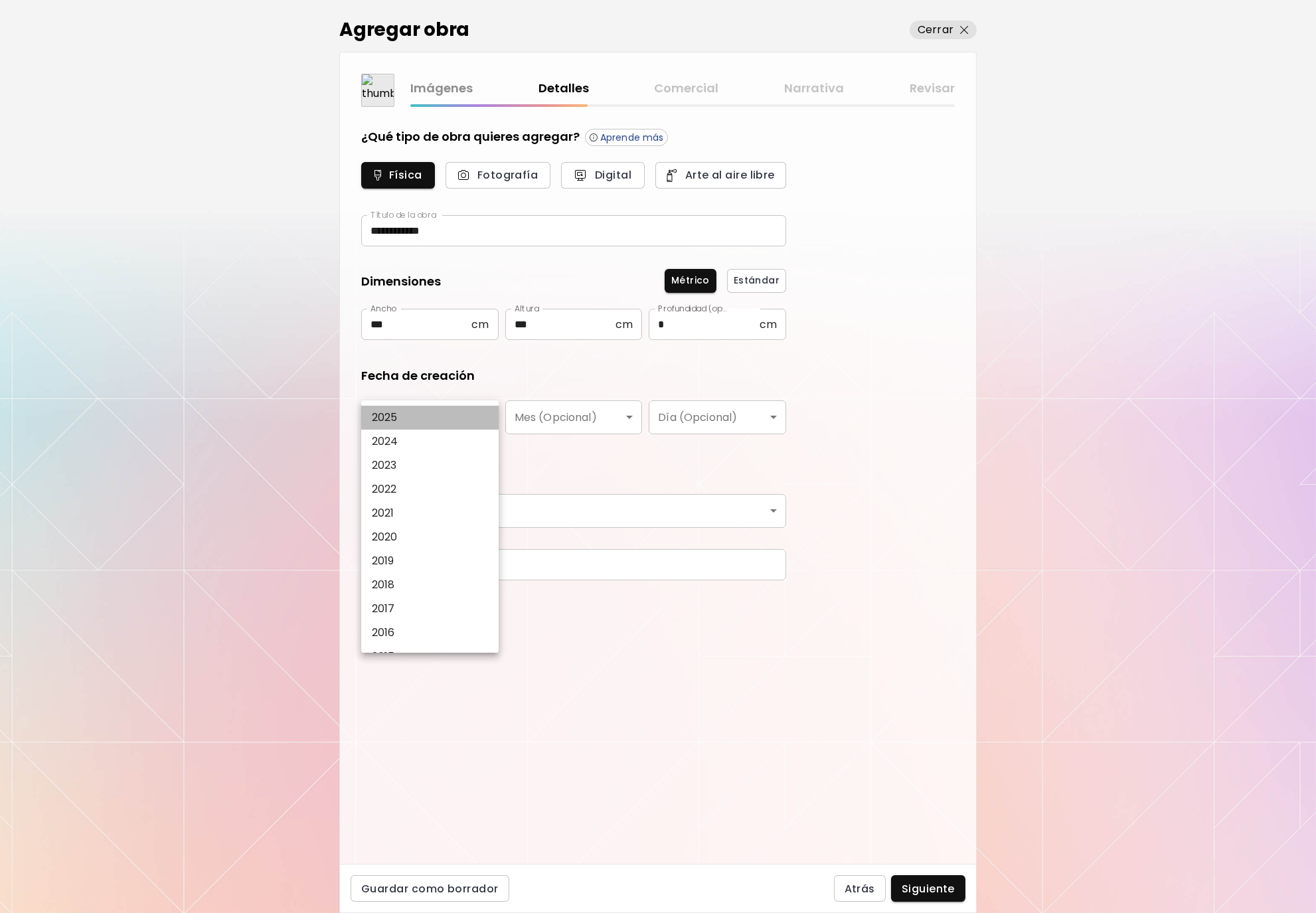
click at [445, 421] on li "2025" at bounding box center [430, 417] width 137 height 24
type input "****"
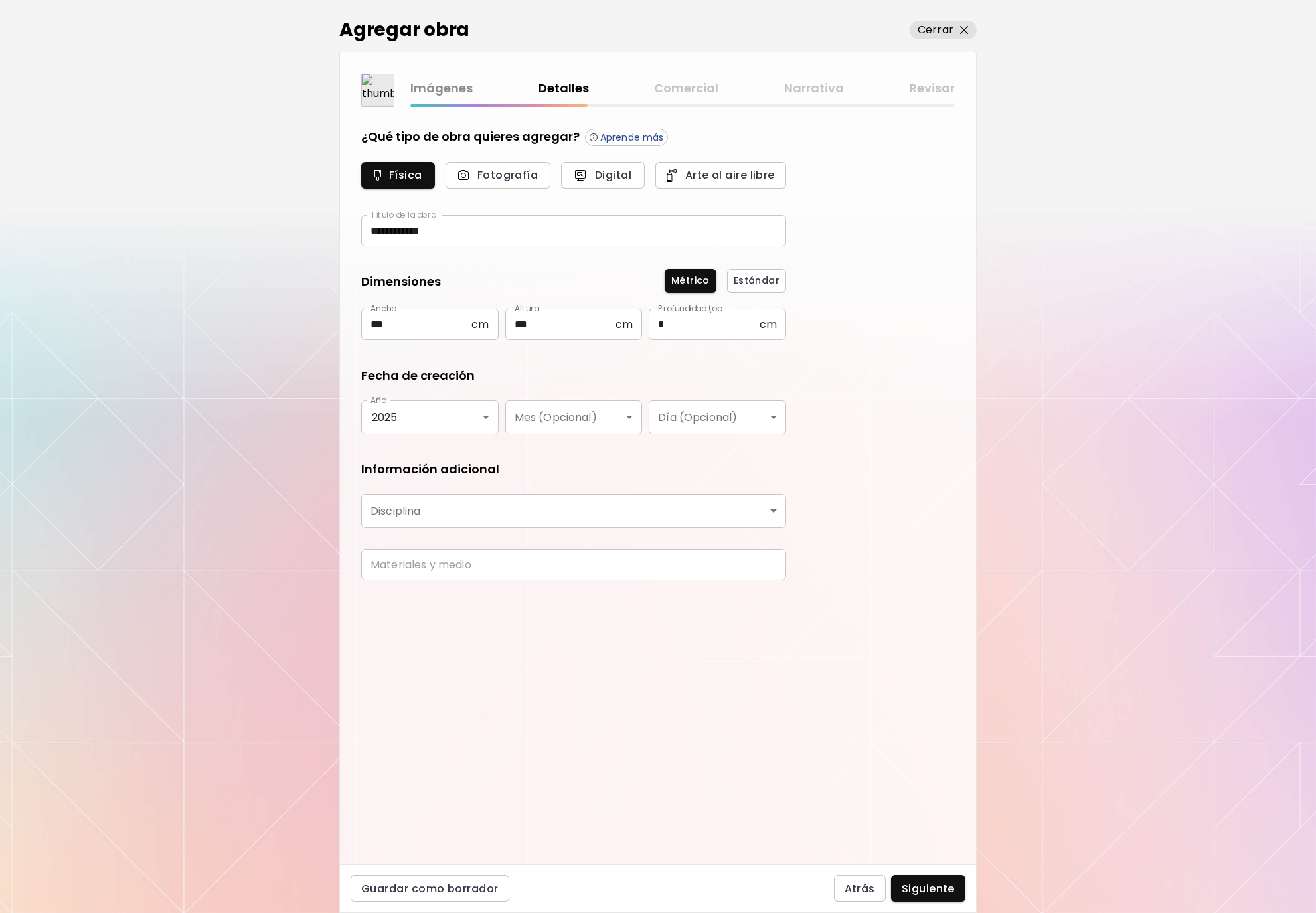
click at [625, 420] on body "**********" at bounding box center [658, 456] width 1316 height 913
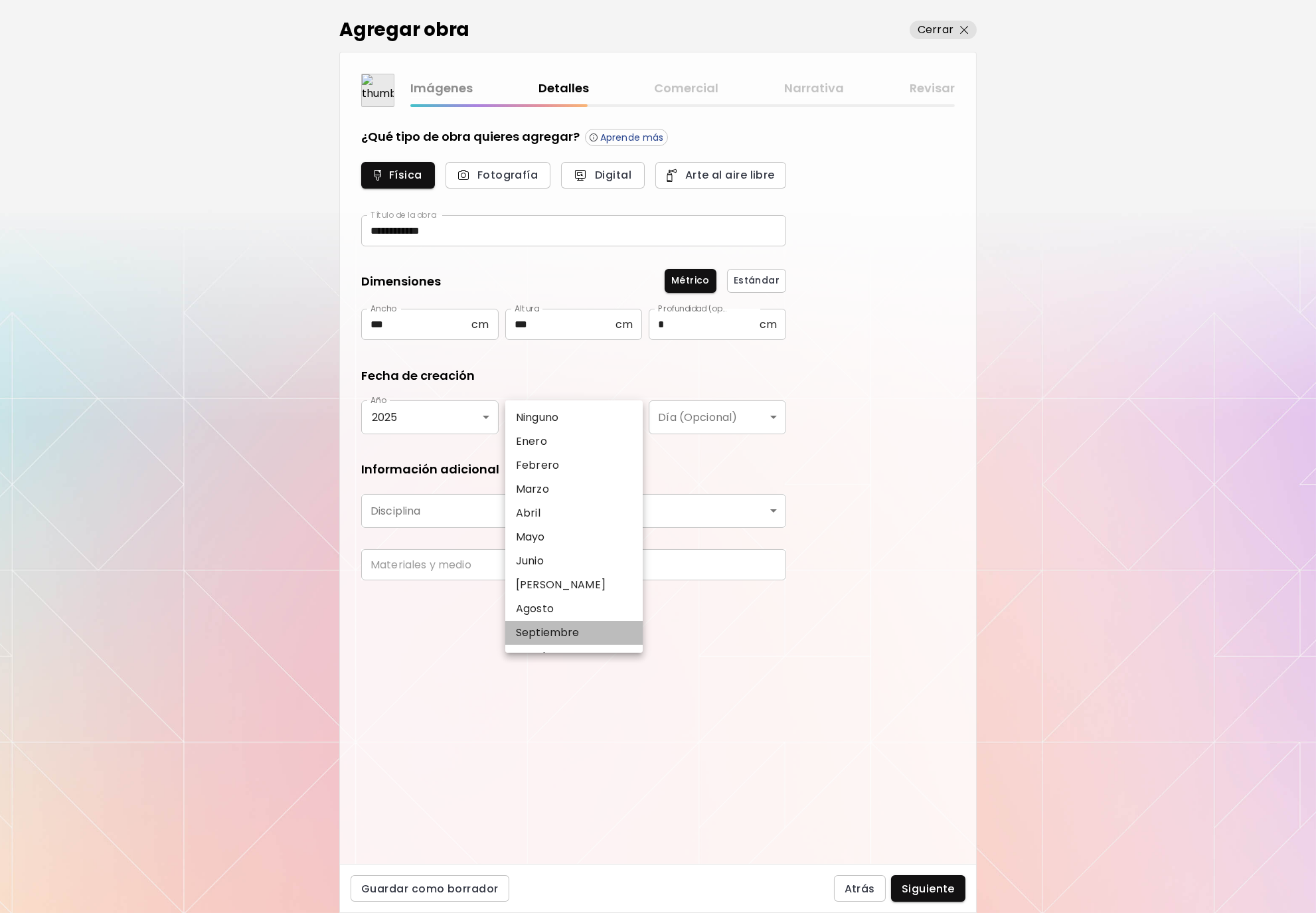
click at [578, 636] on p "Septiembre" at bounding box center [548, 632] width 64 height 16
type input "**********"
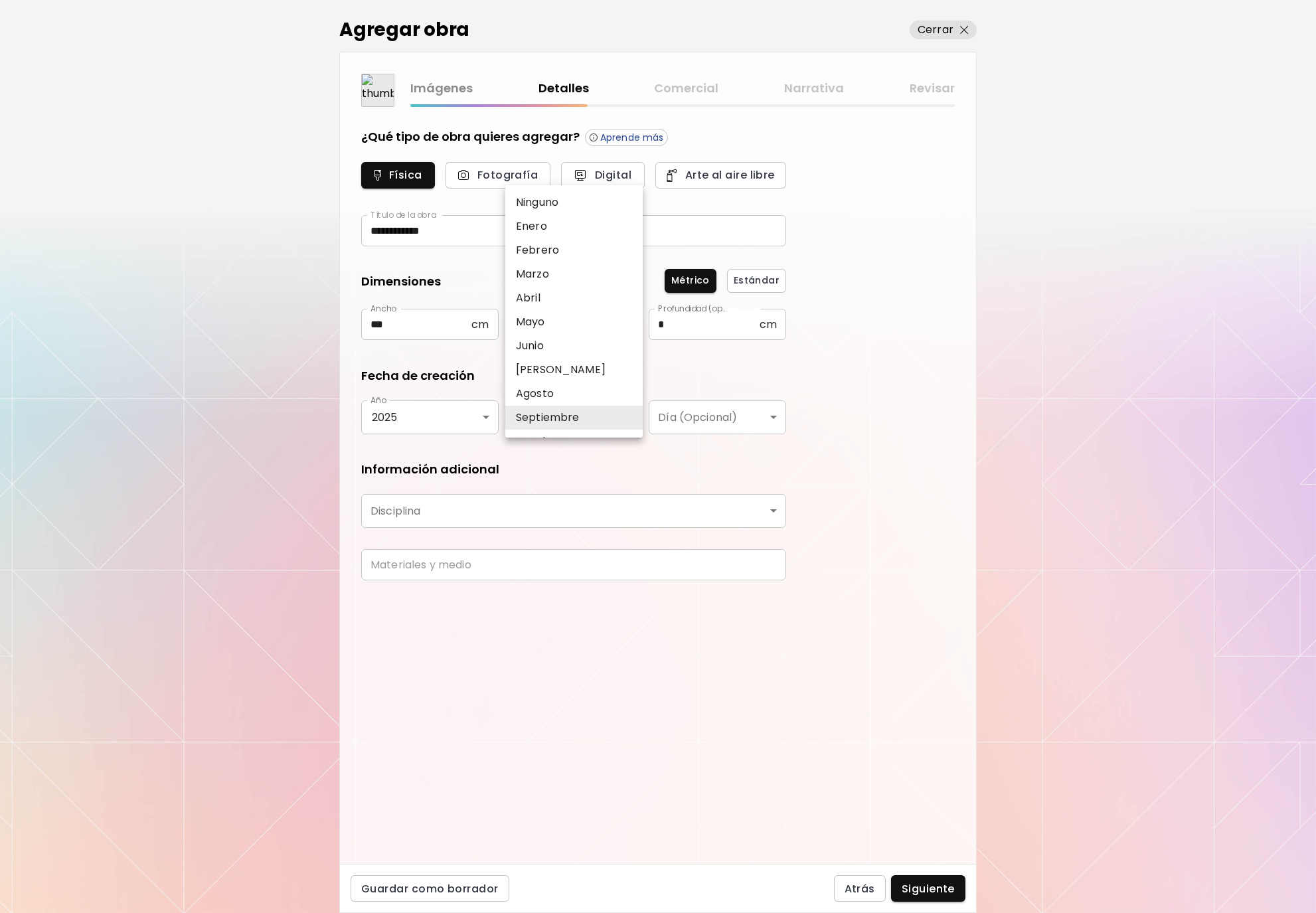
click at [631, 419] on body "**********" at bounding box center [658, 456] width 1316 height 913
click at [631, 419] on li "Septiembre" at bounding box center [573, 417] width 137 height 24
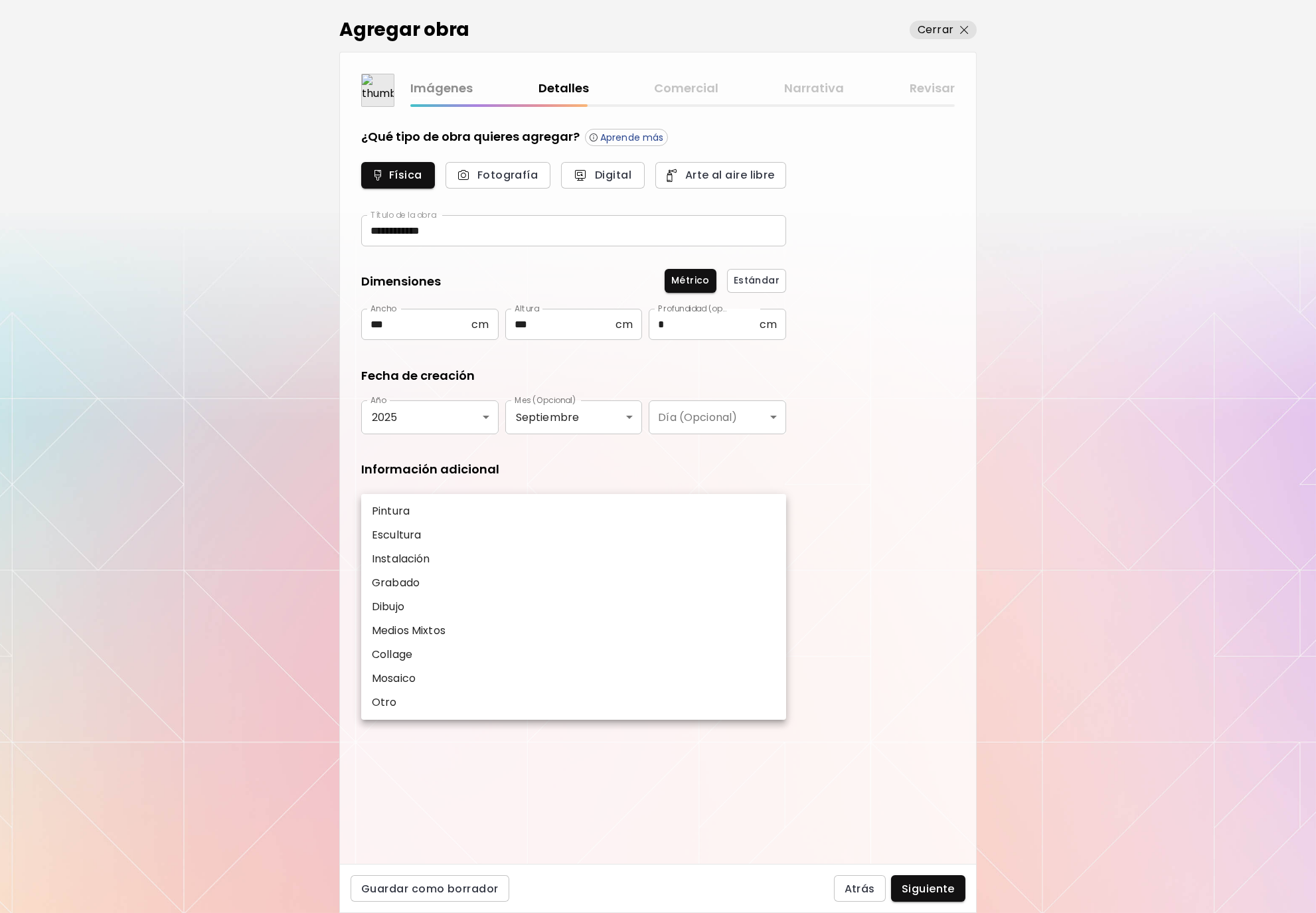
click at [742, 511] on body "**********" at bounding box center [658, 456] width 1316 height 913
drag, startPoint x: 423, startPoint y: 629, endPoint x: 431, endPoint y: 627, distance: 8.2
click at [423, 629] on p "Medios Mixtos" at bounding box center [409, 631] width 74 height 16
type input "**********"
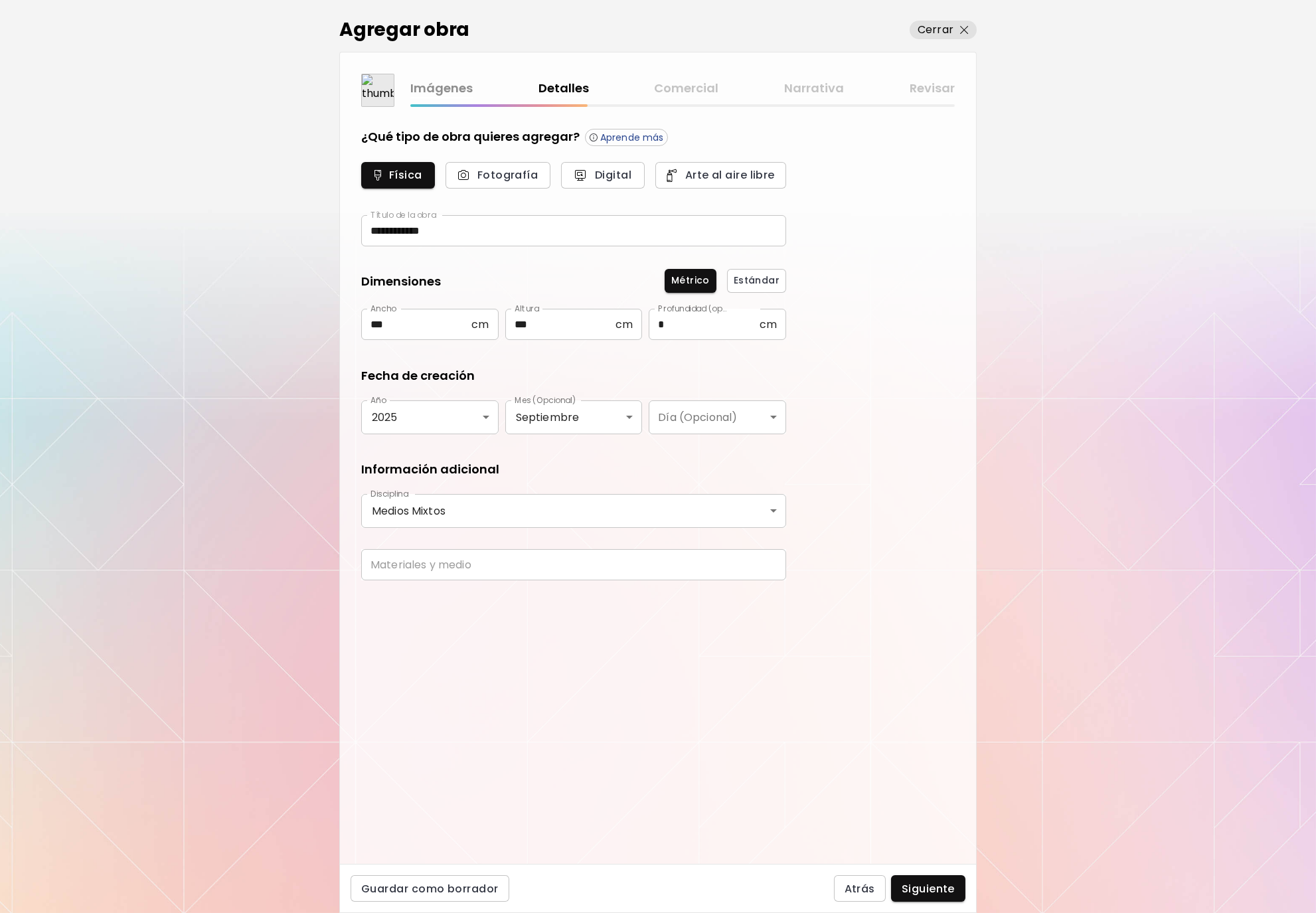
click at [630, 572] on input "text" at bounding box center [573, 565] width 425 height 32
drag, startPoint x: 447, startPoint y: 562, endPoint x: 329, endPoint y: 565, distance: 118.0
click at [361, 565] on input "**********" at bounding box center [573, 565] width 425 height 32
type input "**********"
click at [940, 891] on span "Siguiente" at bounding box center [928, 888] width 53 height 14
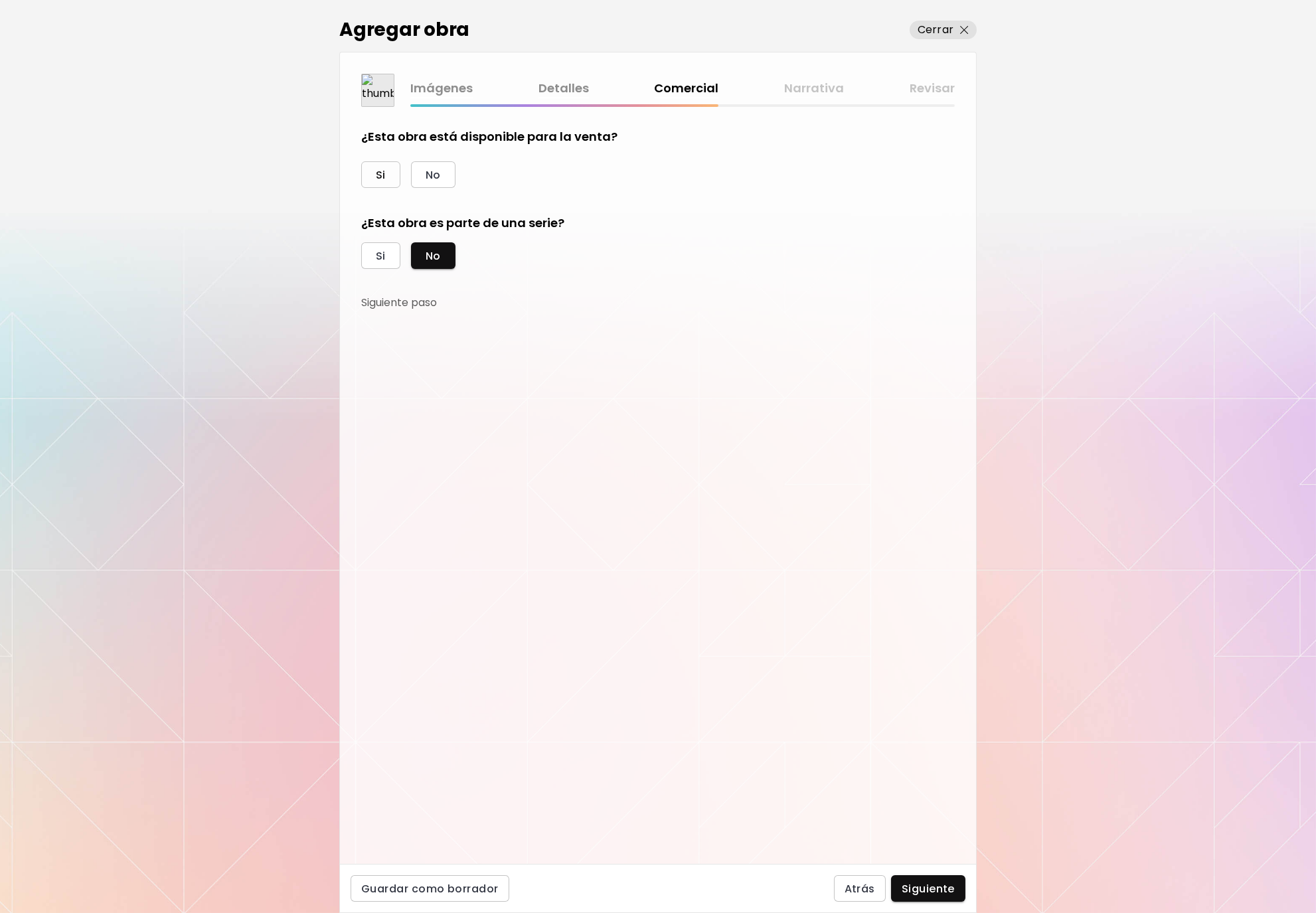
click at [383, 177] on span "Si" at bounding box center [381, 174] width 10 height 14
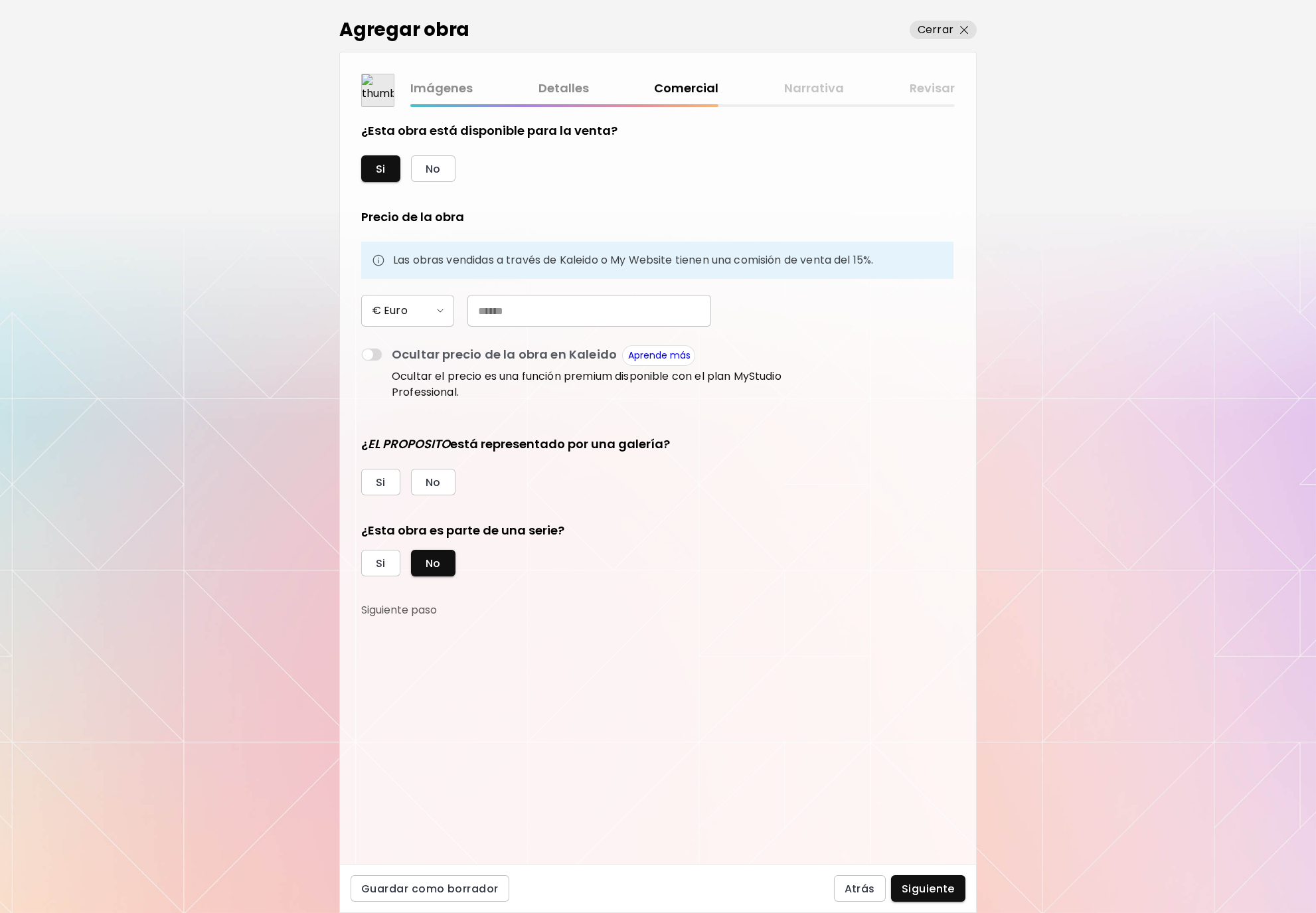
scroll to position [8, 0]
click at [522, 311] on input "text" at bounding box center [589, 308] width 243 height 32
click at [472, 309] on input "text" at bounding box center [589, 308] width 243 height 32
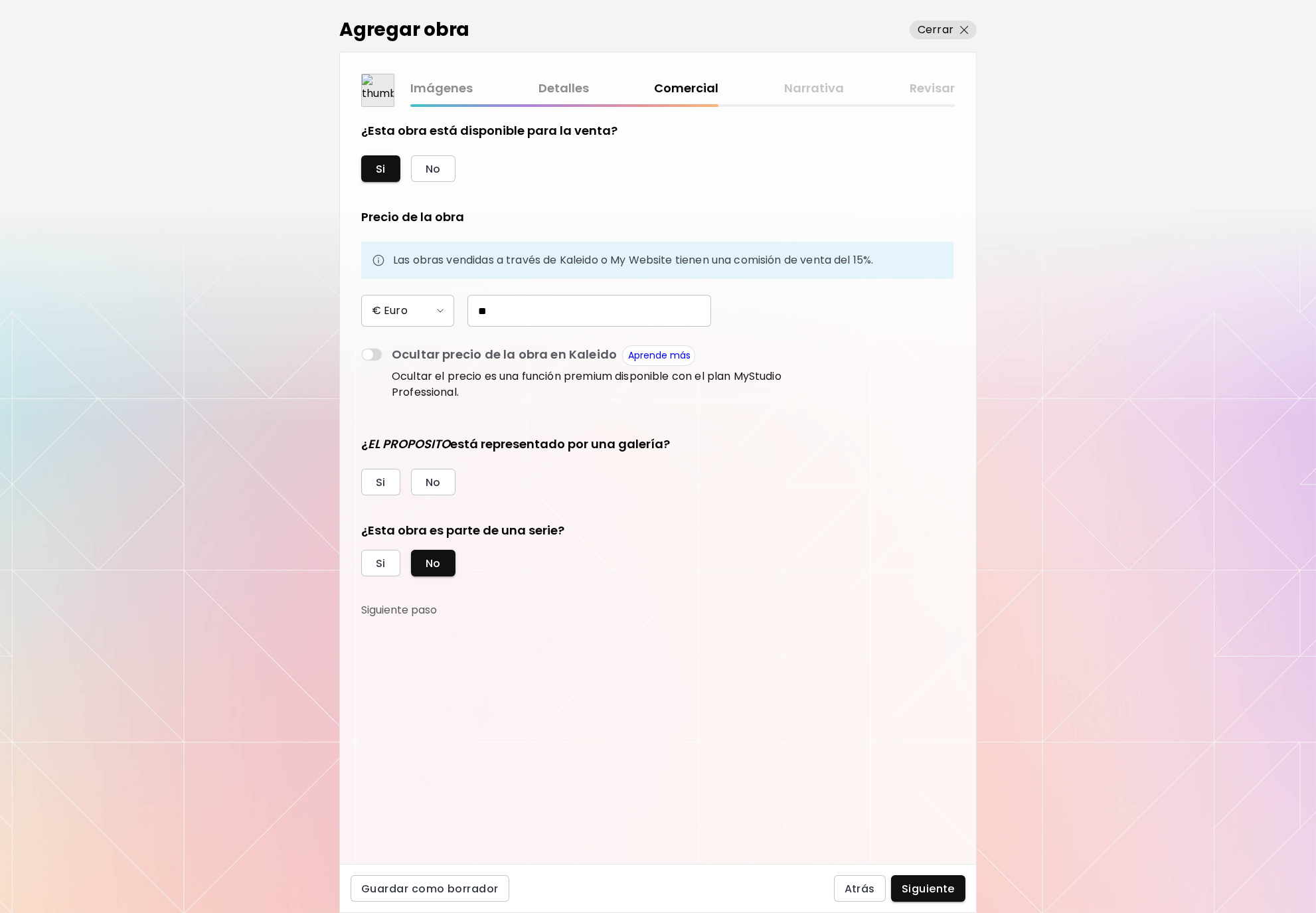
type input "***"
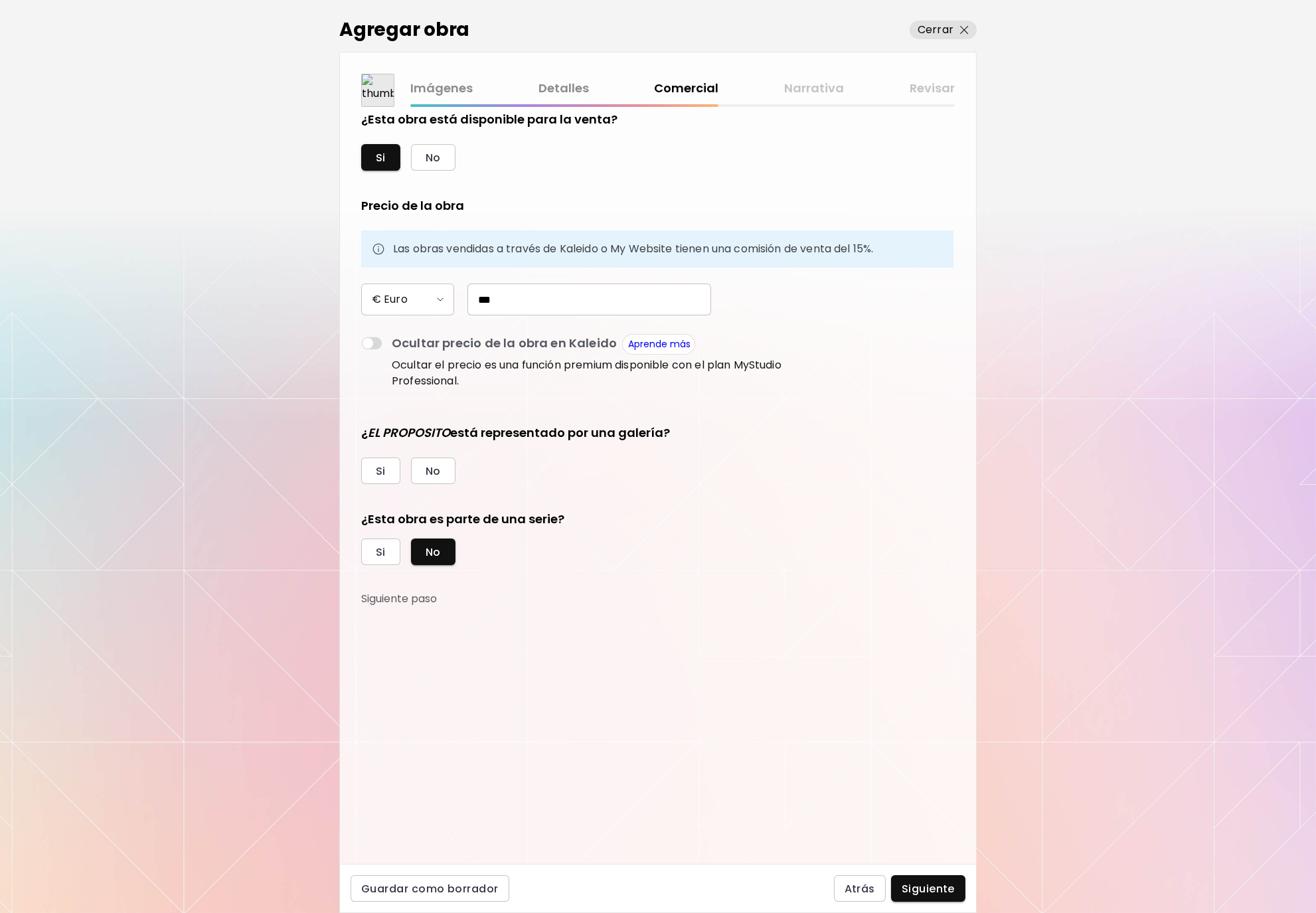
scroll to position [2, 0]
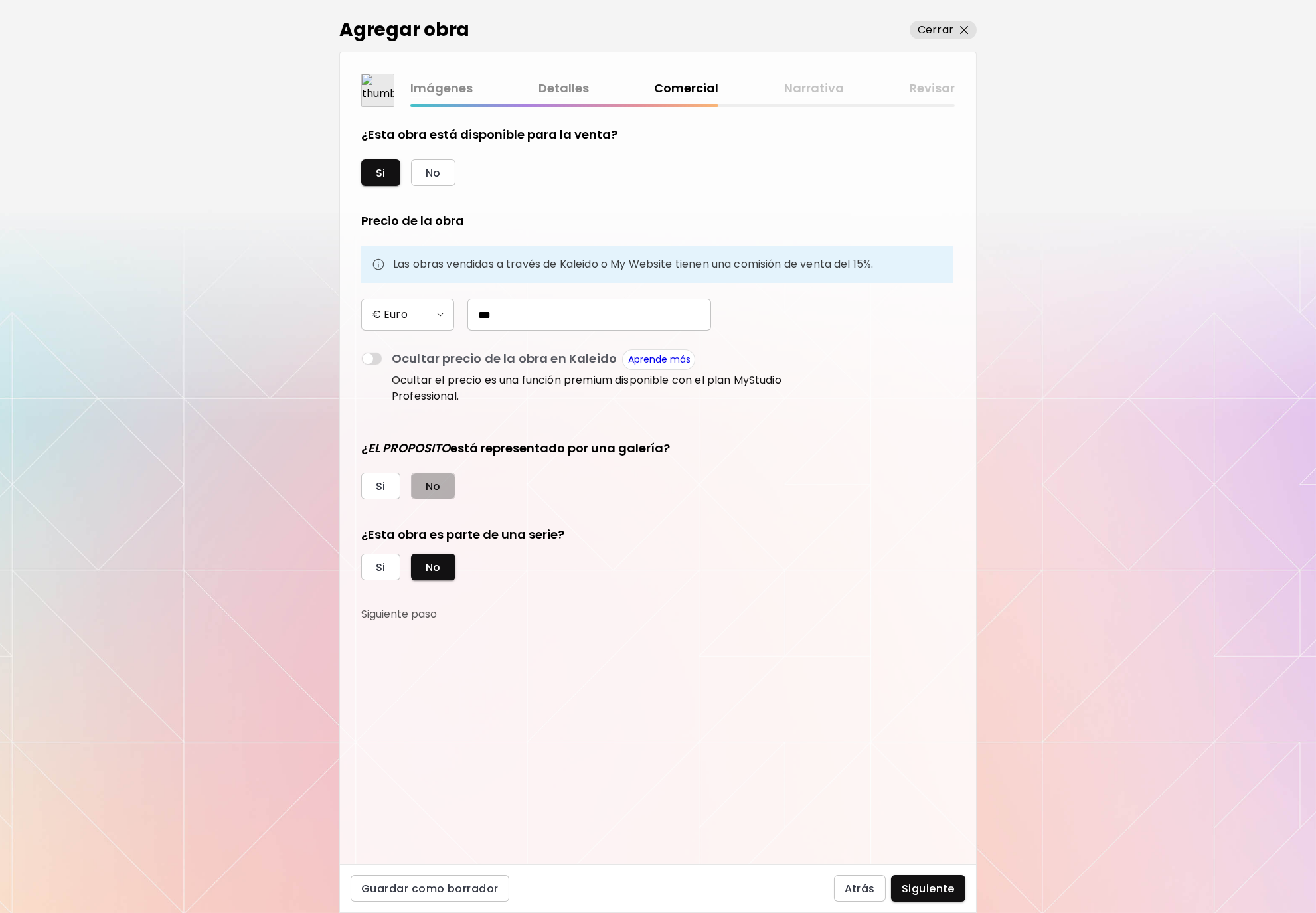
click at [431, 483] on span "No" at bounding box center [433, 486] width 15 height 14
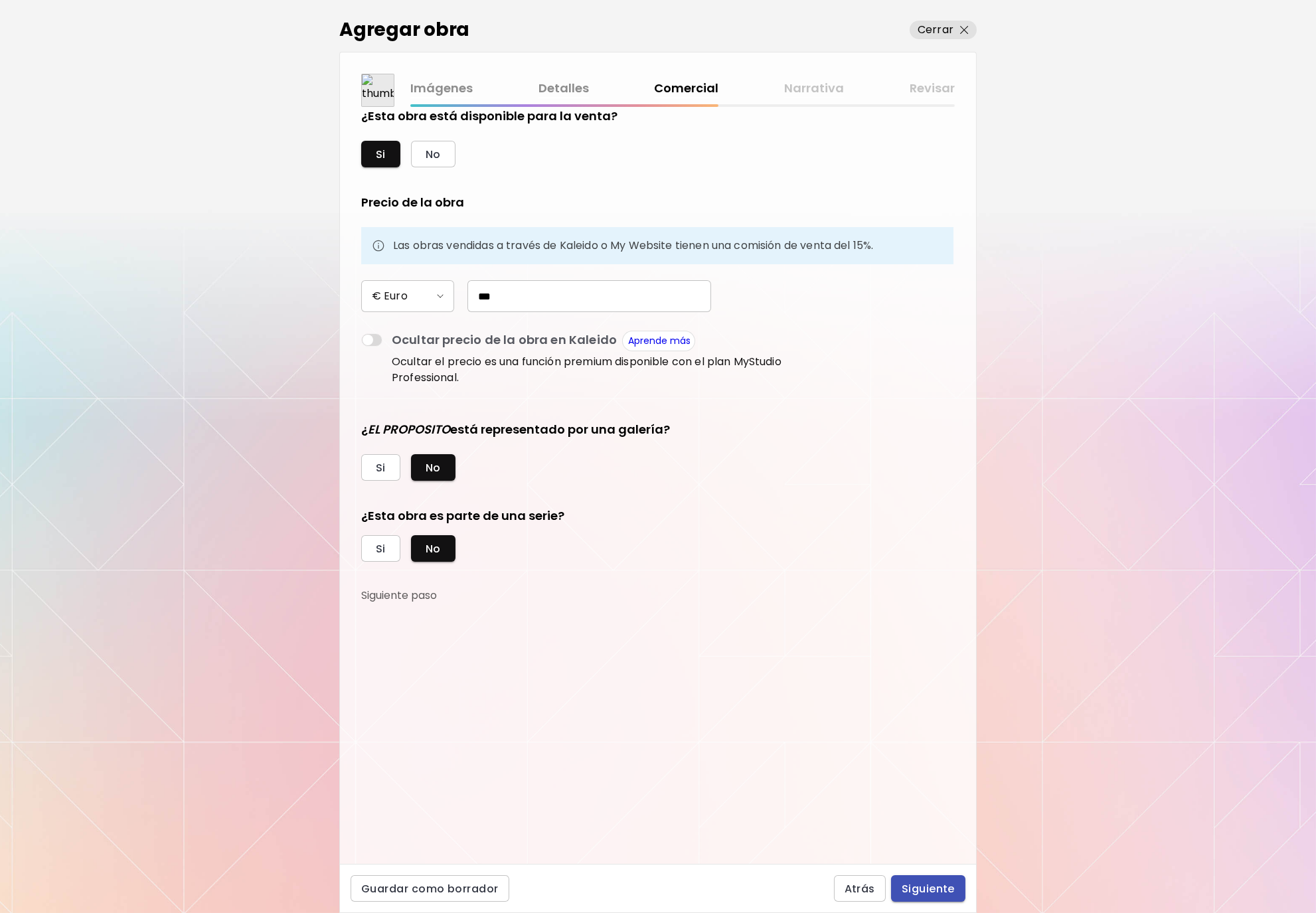
click at [914, 891] on span "Siguiente" at bounding box center [928, 888] width 53 height 14
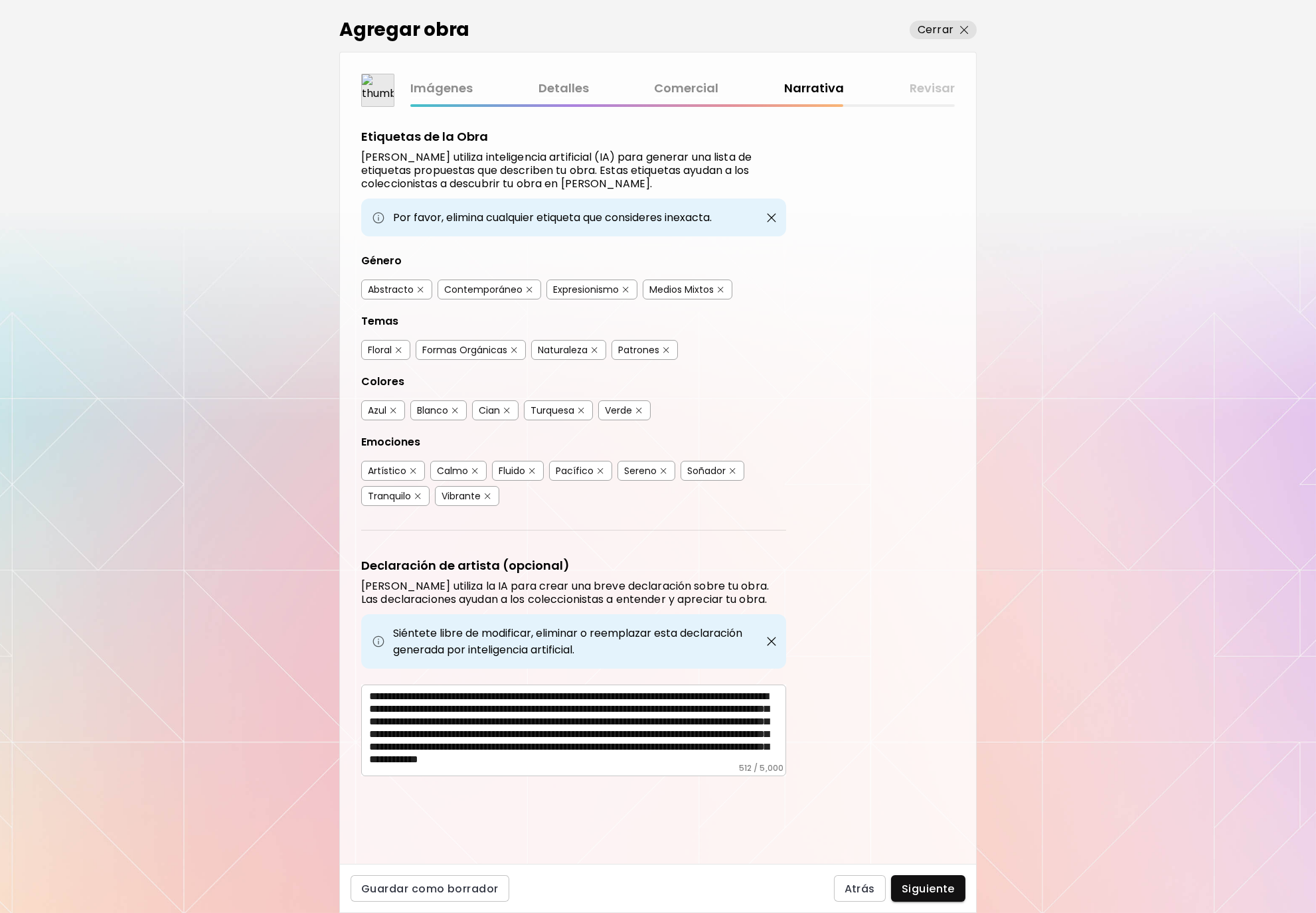
click at [491, 634] on div "Siéntete libre de modificar, eliminar o reemplazar esta declaración generada po…" at bounding box center [573, 641] width 425 height 55
click at [485, 735] on textarea "**********" at bounding box center [577, 726] width 417 height 73
type textarea "**********"
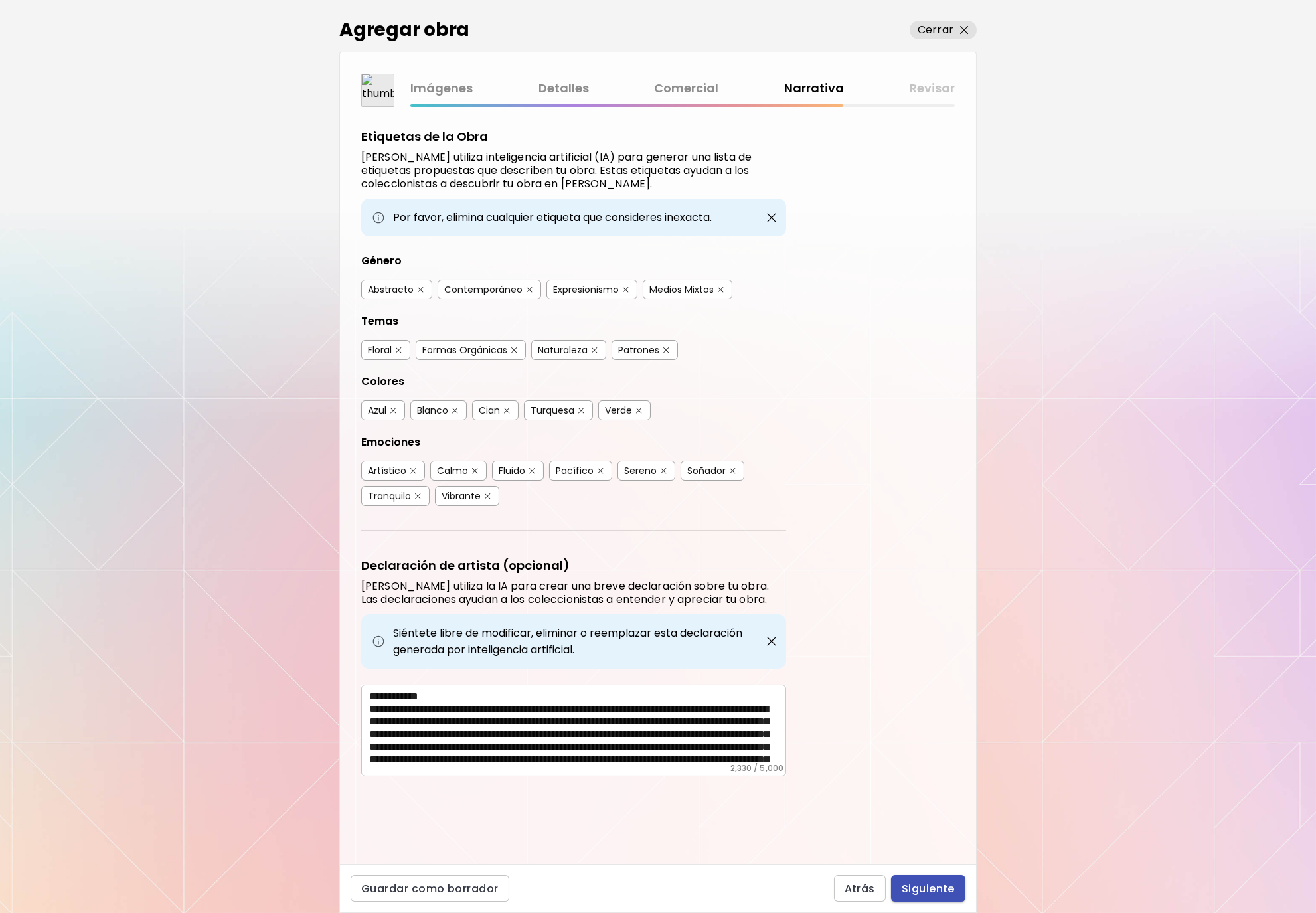
click at [914, 888] on span "Siguiente" at bounding box center [928, 888] width 53 height 14
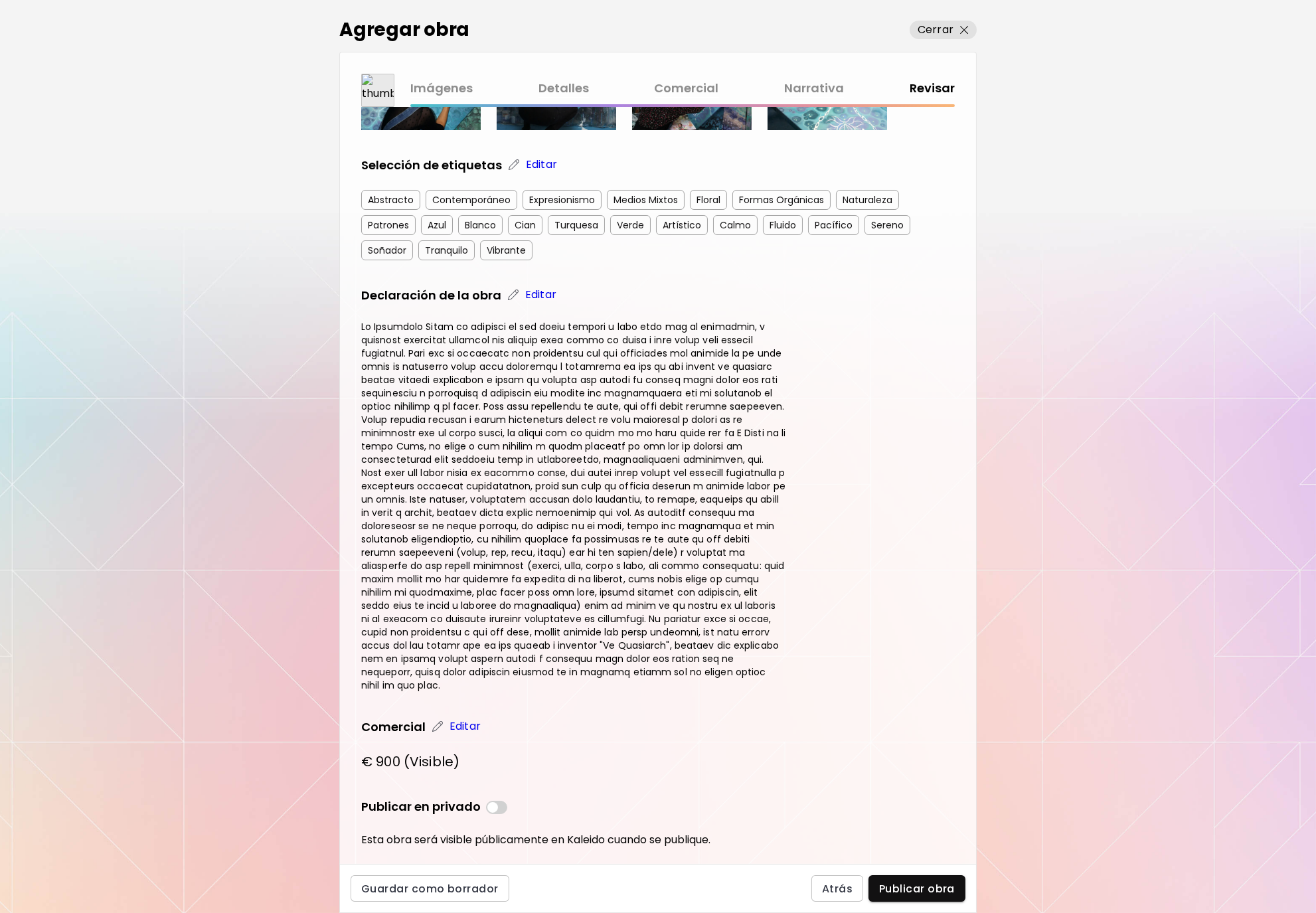
scroll to position [725, 0]
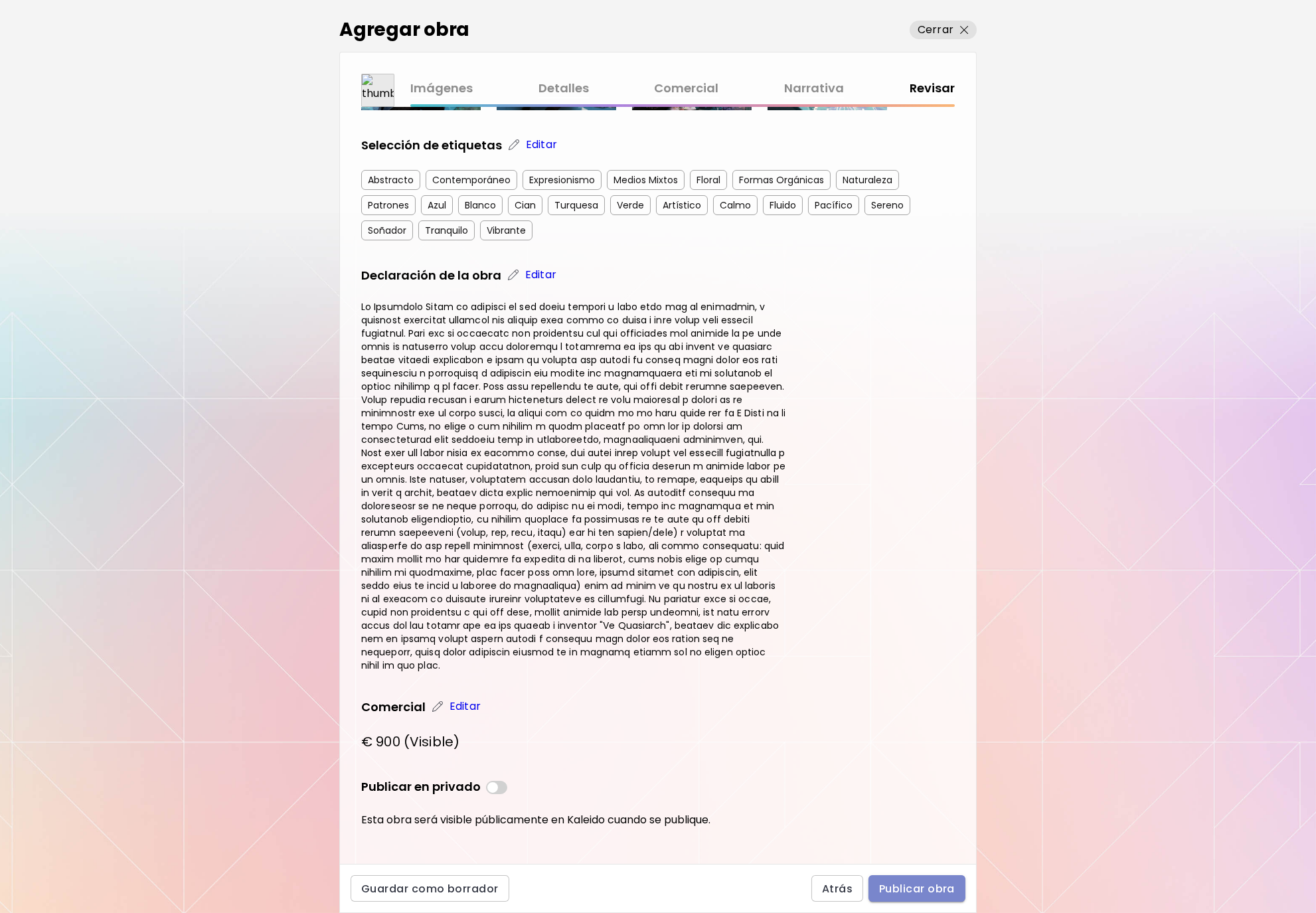
click at [911, 888] on span "Publicar obra" at bounding box center [916, 888] width 76 height 14
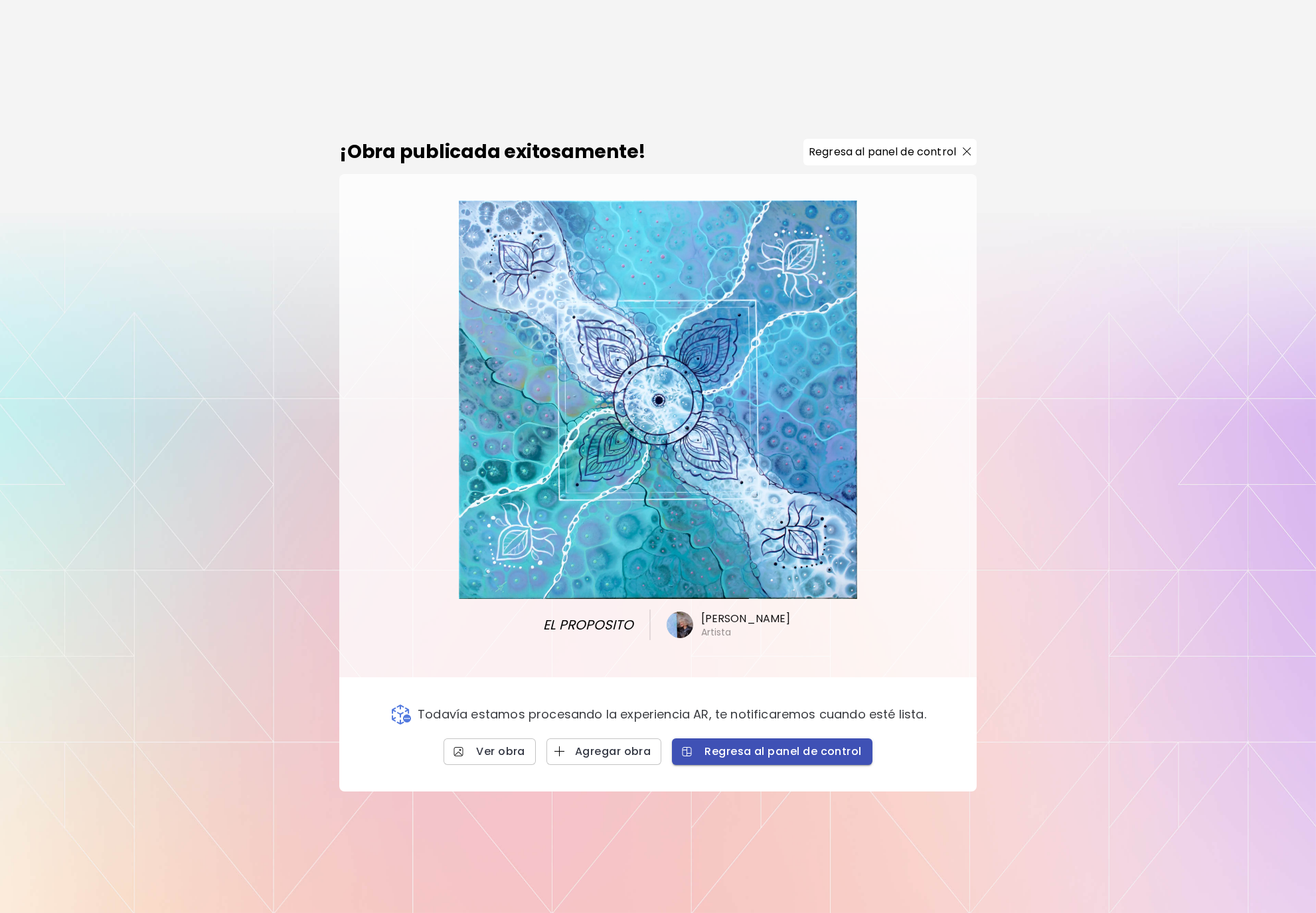
click at [741, 744] on span "Regresa al panel de control" at bounding box center [772, 751] width 179 height 14
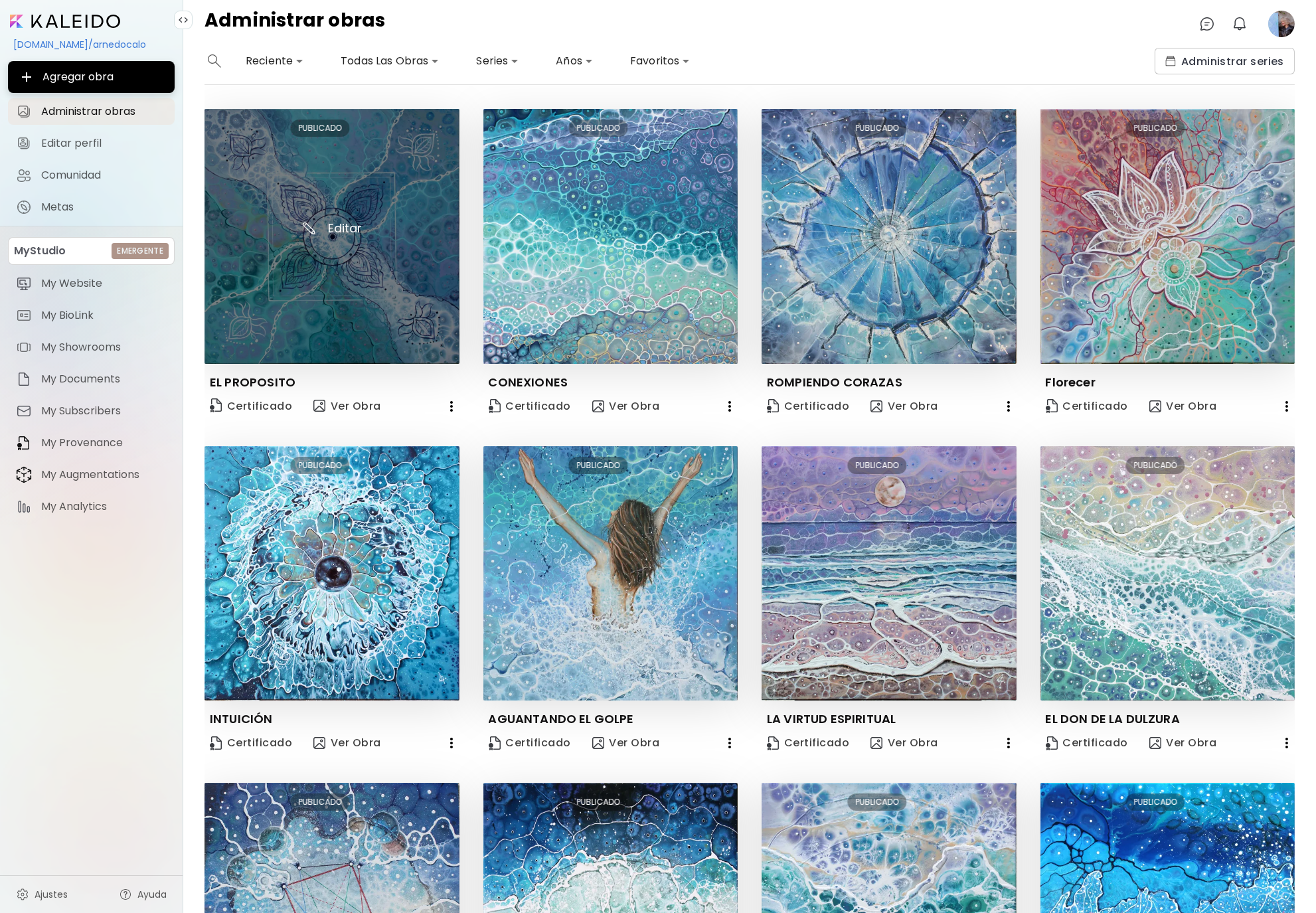
click at [345, 266] on img at bounding box center [331, 236] width 255 height 255
